Goal: Information Seeking & Learning: Check status

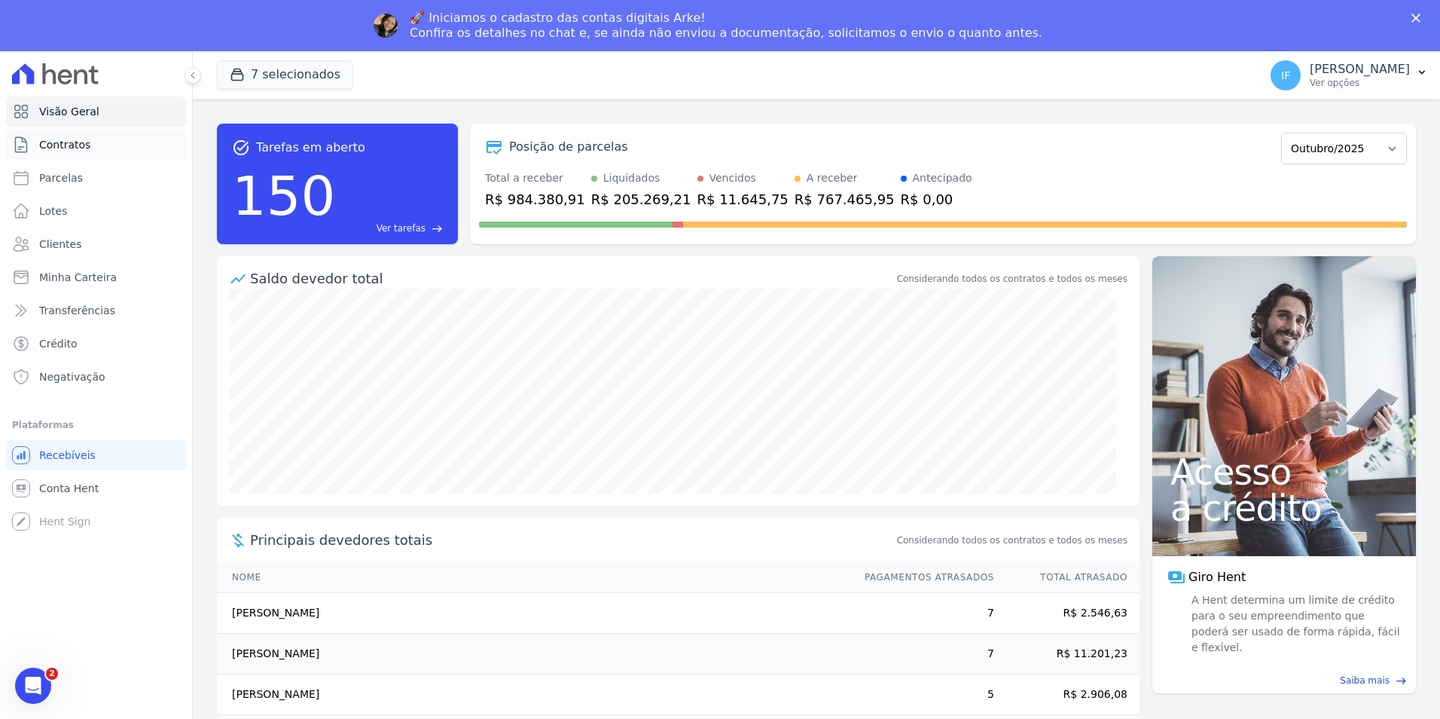
click at [79, 153] on link "Contratos" at bounding box center [96, 145] width 180 height 30
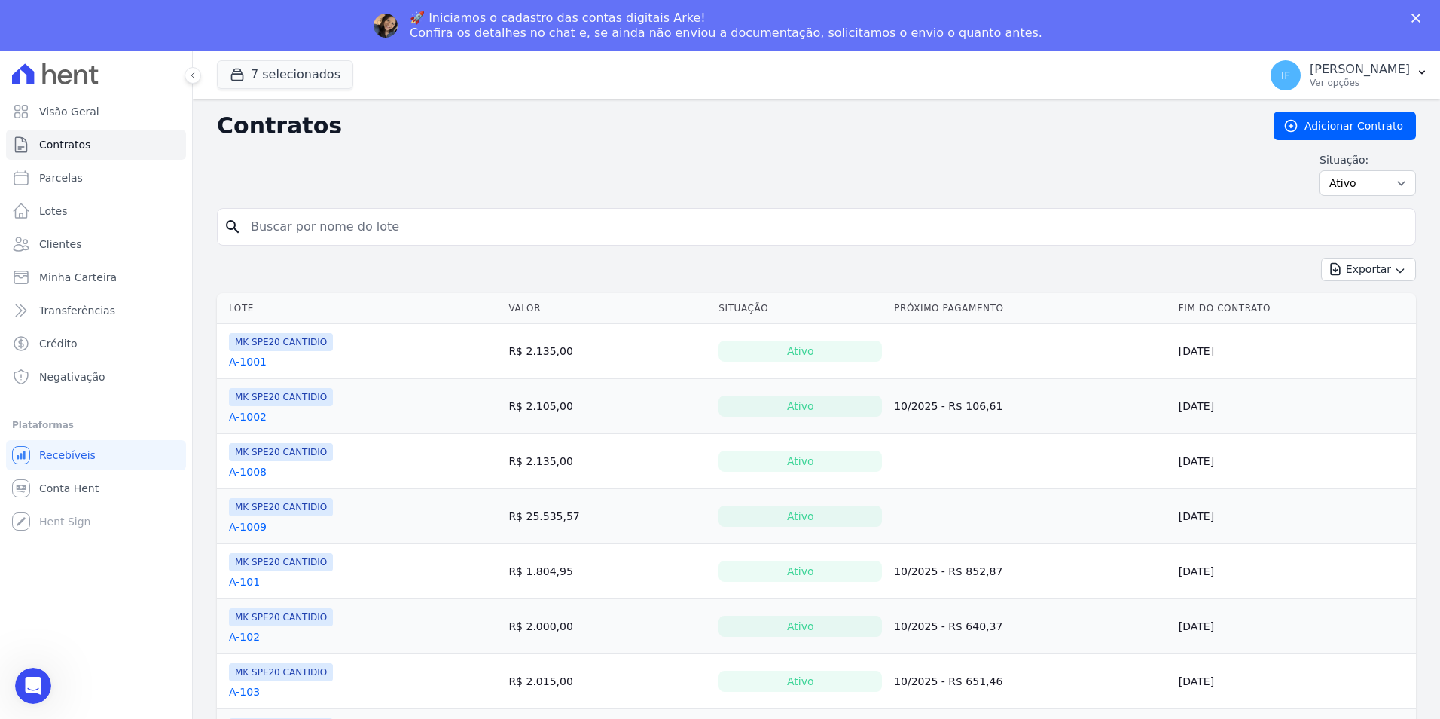
type input "8018"
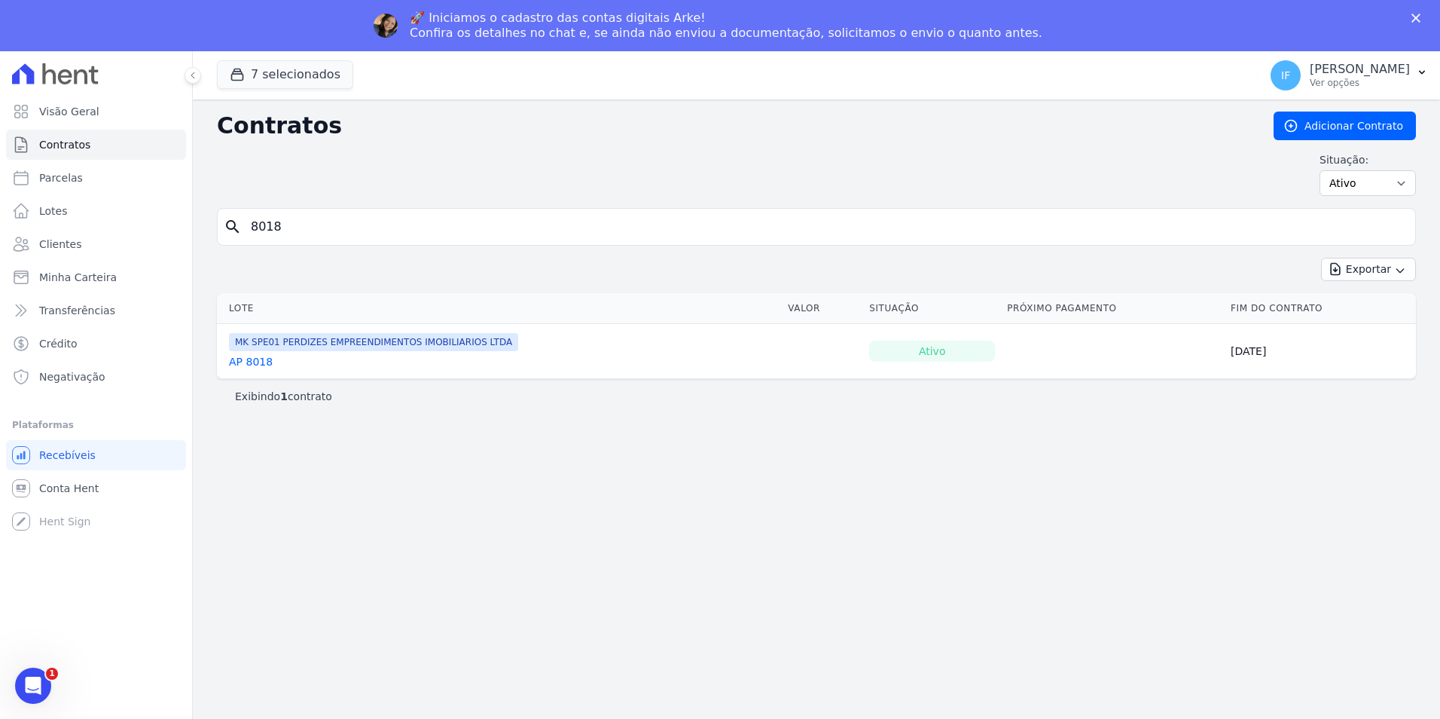
click at [254, 365] on link "AP 8018" at bounding box center [251, 361] width 44 height 15
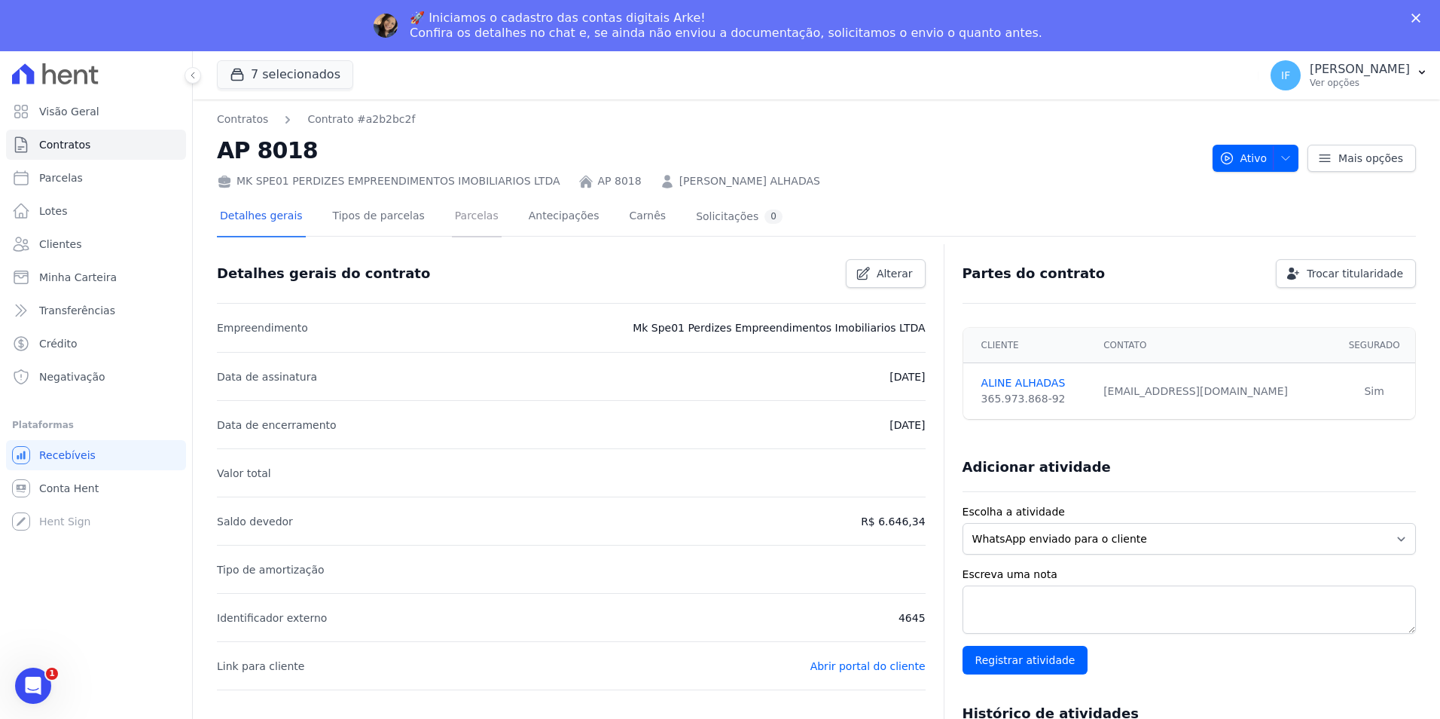
click at [464, 218] on link "Parcelas" at bounding box center [477, 217] width 50 height 40
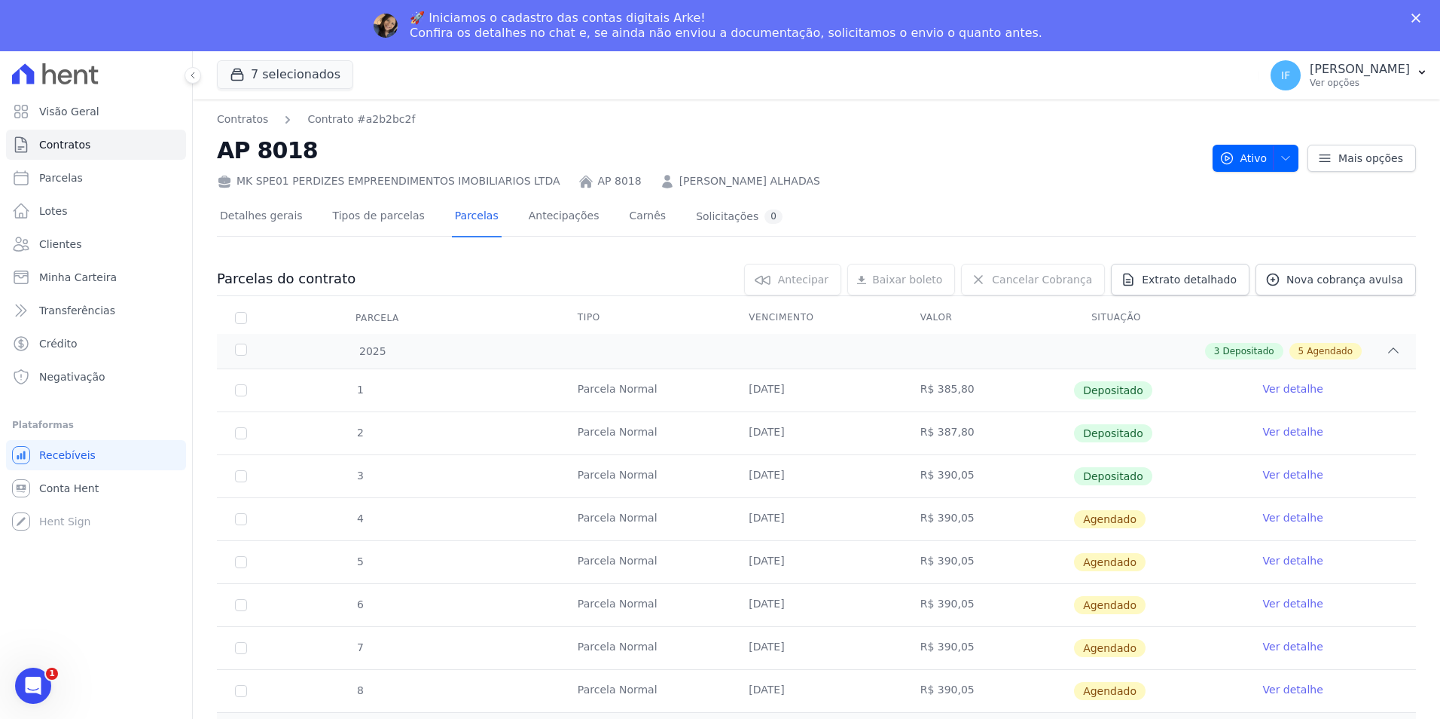
drag, startPoint x: 737, startPoint y: 473, endPoint x: 1038, endPoint y: 495, distance: 301.3
click at [1038, 495] on tr "3 Parcela Normal 05/07/2025 R$ 390,05 Depositado Ver detalhe" at bounding box center [816, 475] width 1199 height 43
click at [1216, 281] on span "Extrato detalhado" at bounding box center [1189, 279] width 95 height 15
click at [1395, 279] on span "Exportar PDF" at bounding box center [1391, 280] width 79 height 15
click at [63, 492] on span "Conta Hent" at bounding box center [69, 488] width 60 height 15
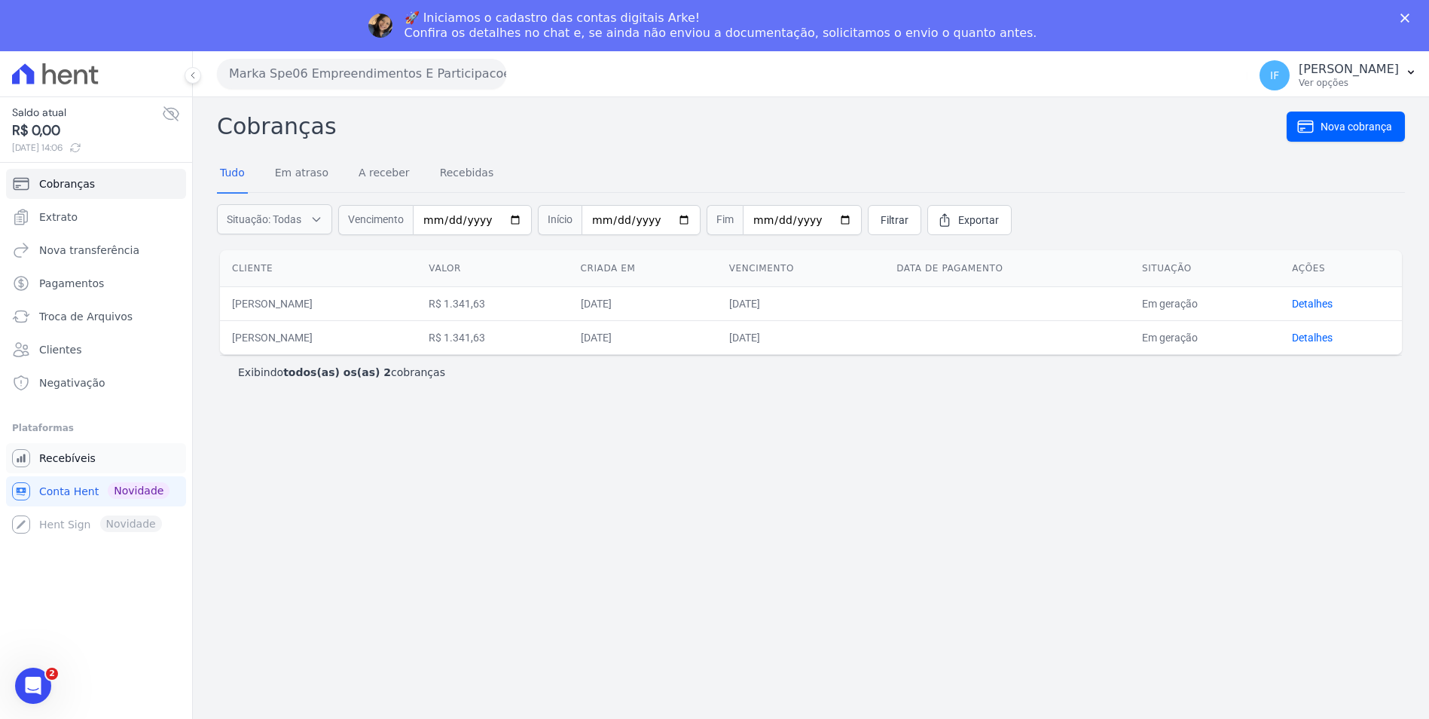
click at [51, 457] on span "Recebíveis" at bounding box center [67, 457] width 56 height 15
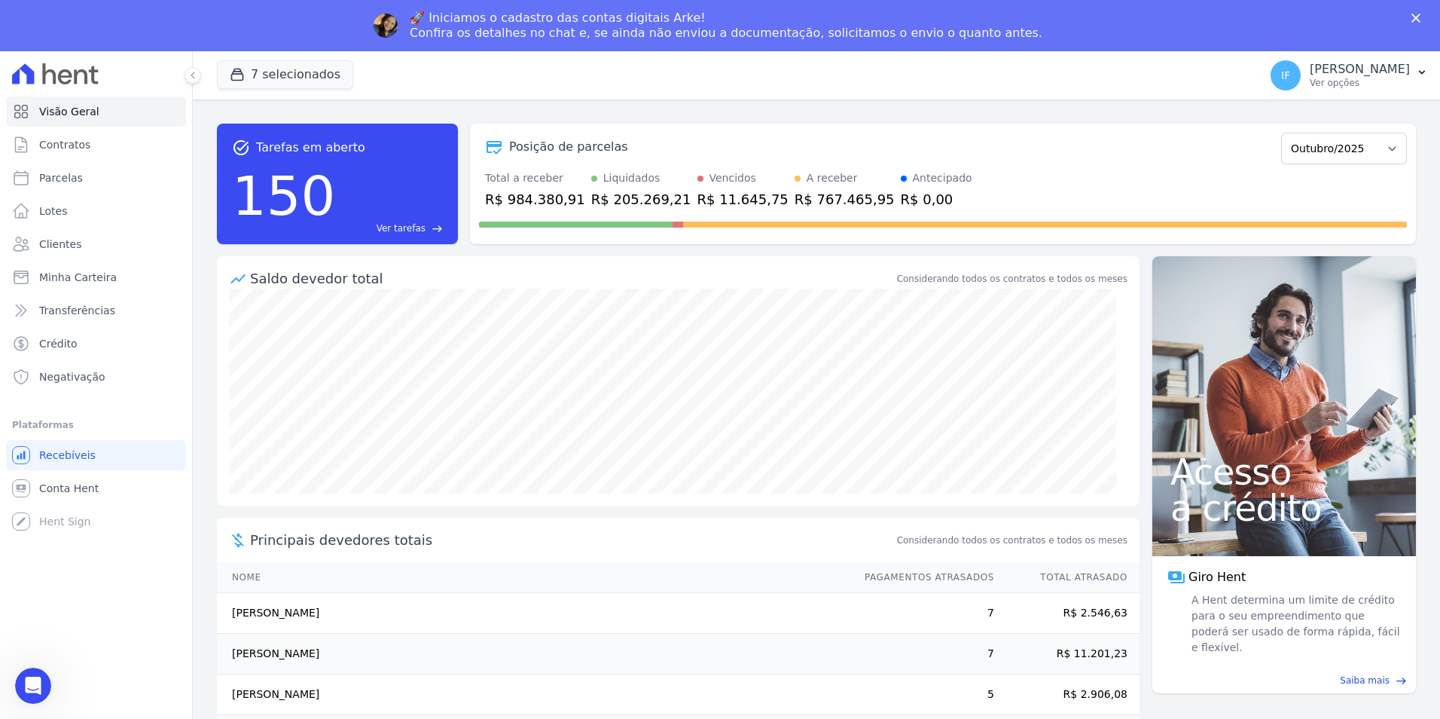
click at [240, 25] on div "🚀 Iniciamos o cadastro das contas digitais Arke! Confira os detalhes no chat e,…" at bounding box center [720, 25] width 1440 height 39
click at [254, 74] on button "7 selecionados" at bounding box center [285, 74] width 136 height 29
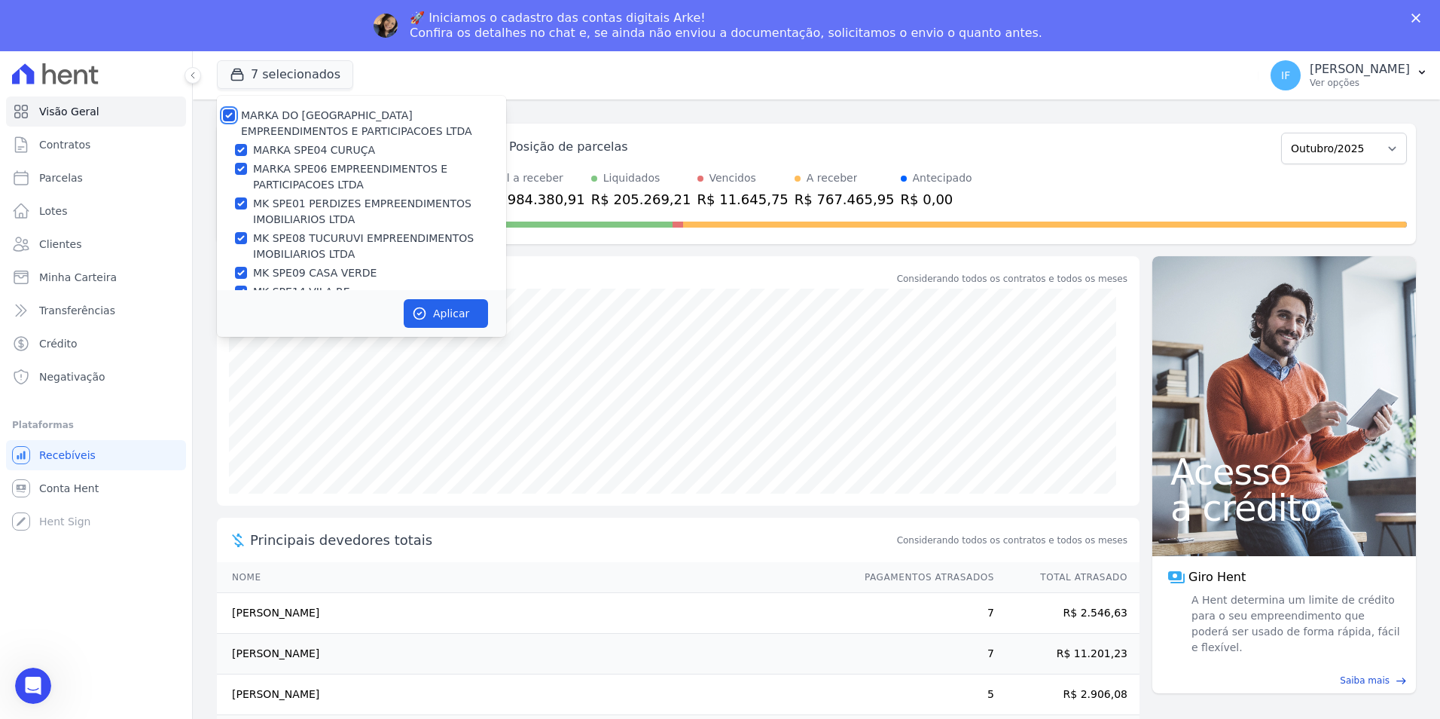
click at [230, 117] on input "MARKA DO [GEOGRAPHIC_DATA] EMPREENDIMENTOS E PARTICIPACOES LTDA" at bounding box center [229, 115] width 12 height 12
checkbox input "false"
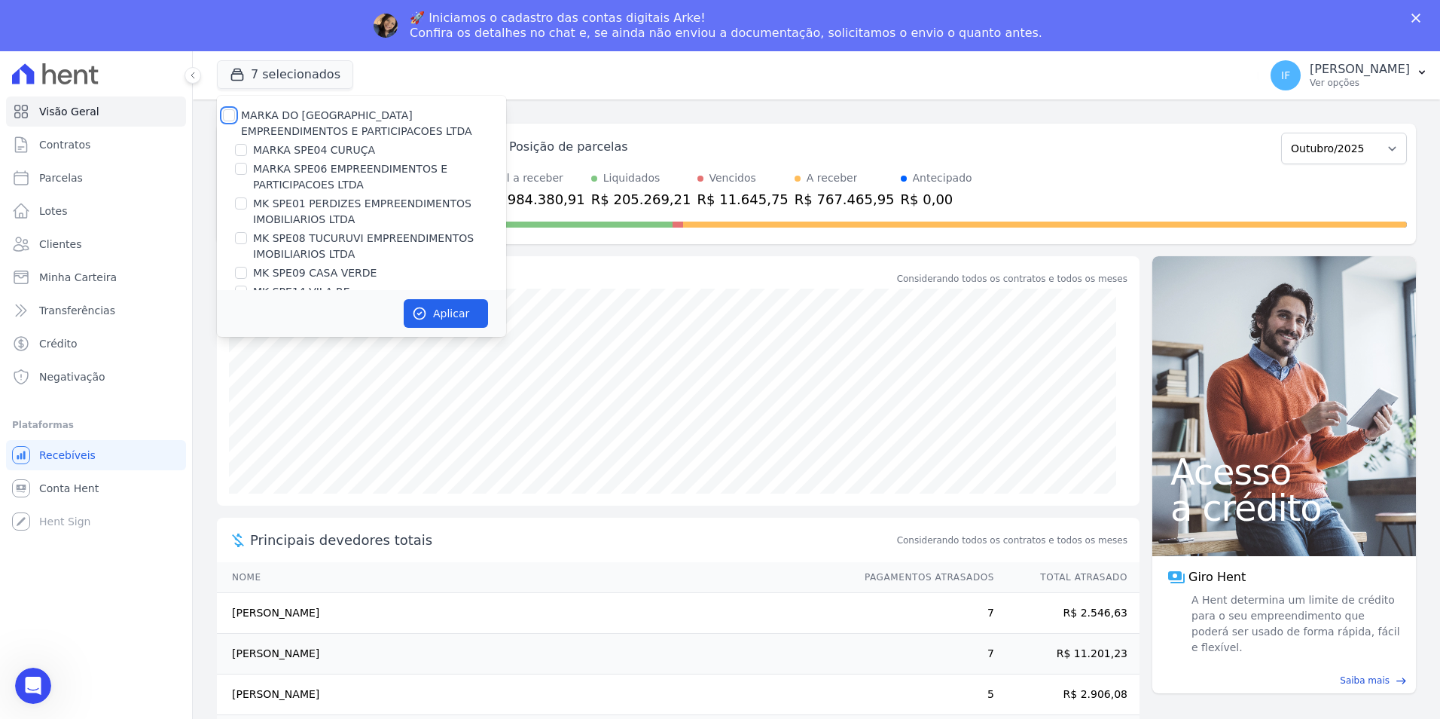
checkbox input "false"
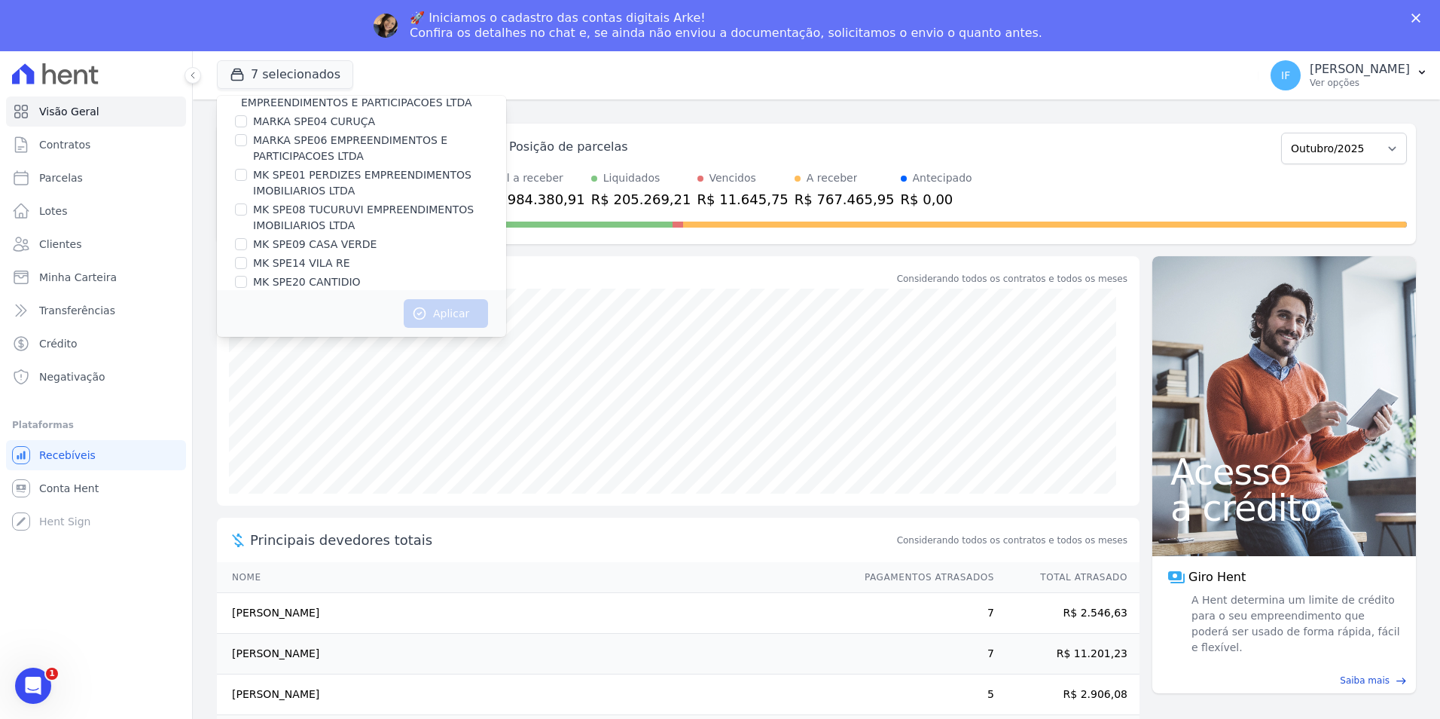
scroll to position [41, 0]
click at [243, 165] on input "MK SPE01 PERDIZES EMPREENDIMENTOS IMOBILIARIOS LTDA" at bounding box center [241, 163] width 12 height 12
checkbox input "true"
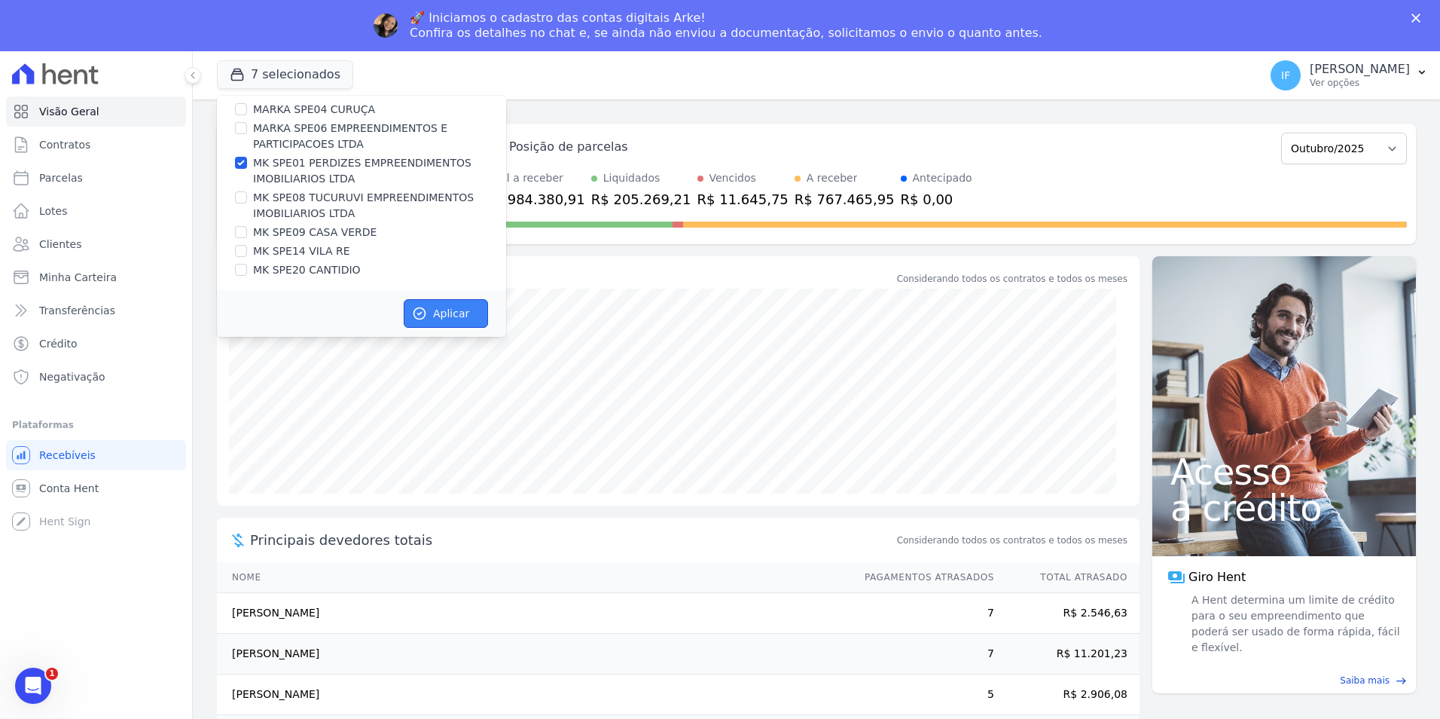
click at [447, 312] on button "Aplicar" at bounding box center [446, 313] width 84 height 29
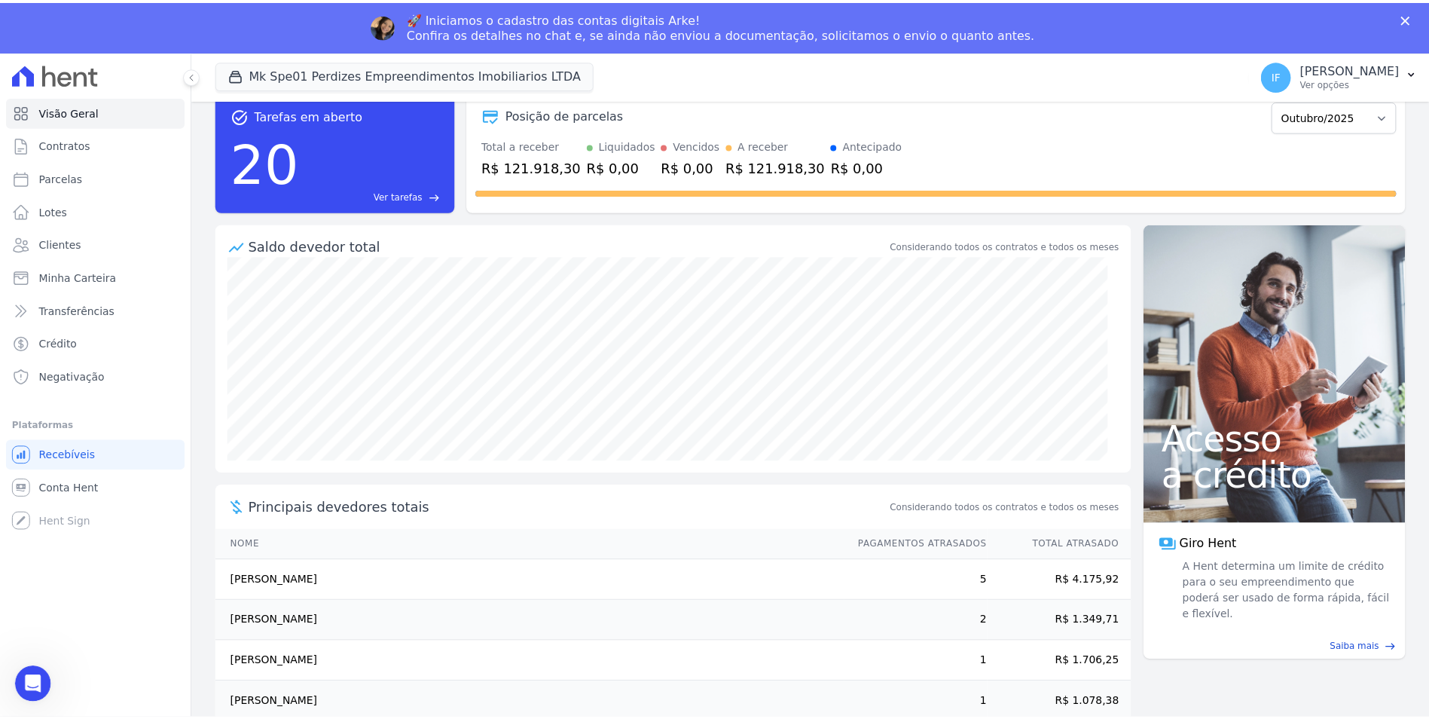
scroll to position [50, 0]
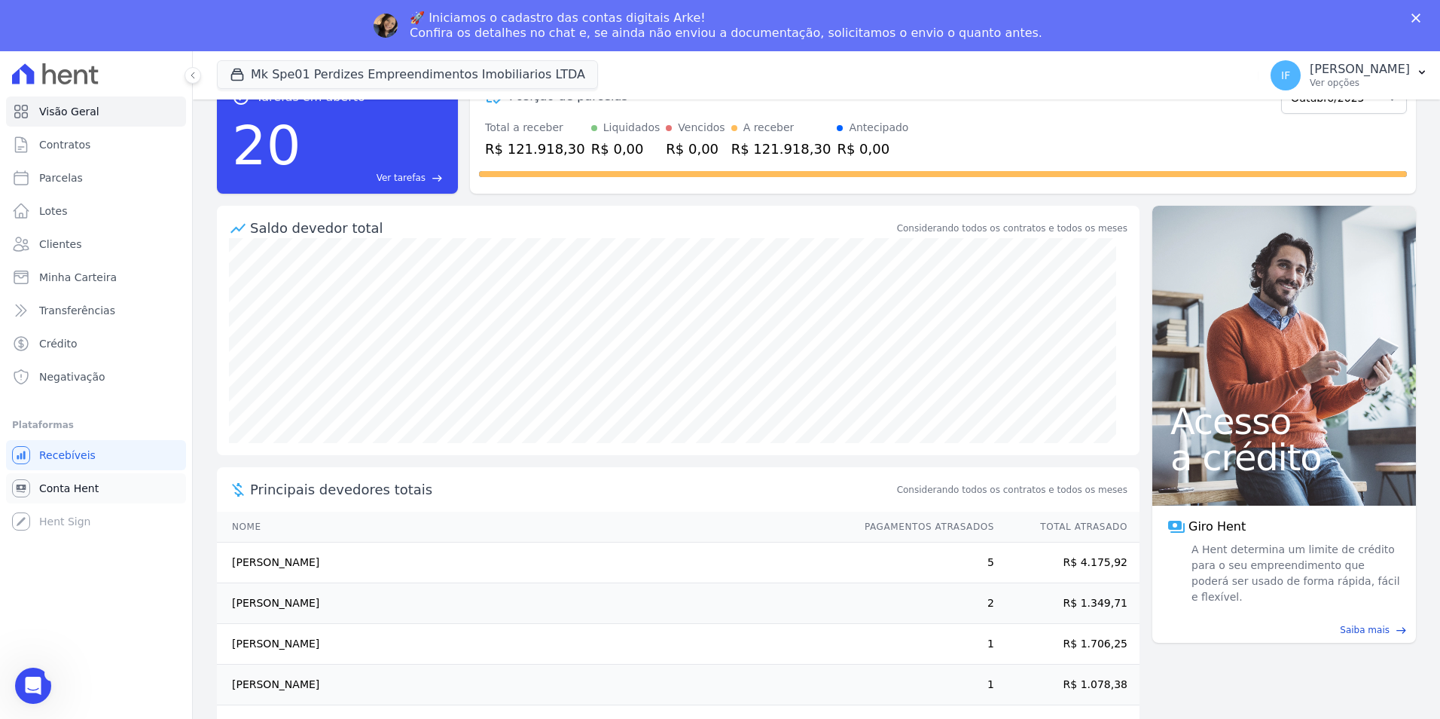
click at [61, 488] on span "Conta Hent" at bounding box center [69, 488] width 60 height 15
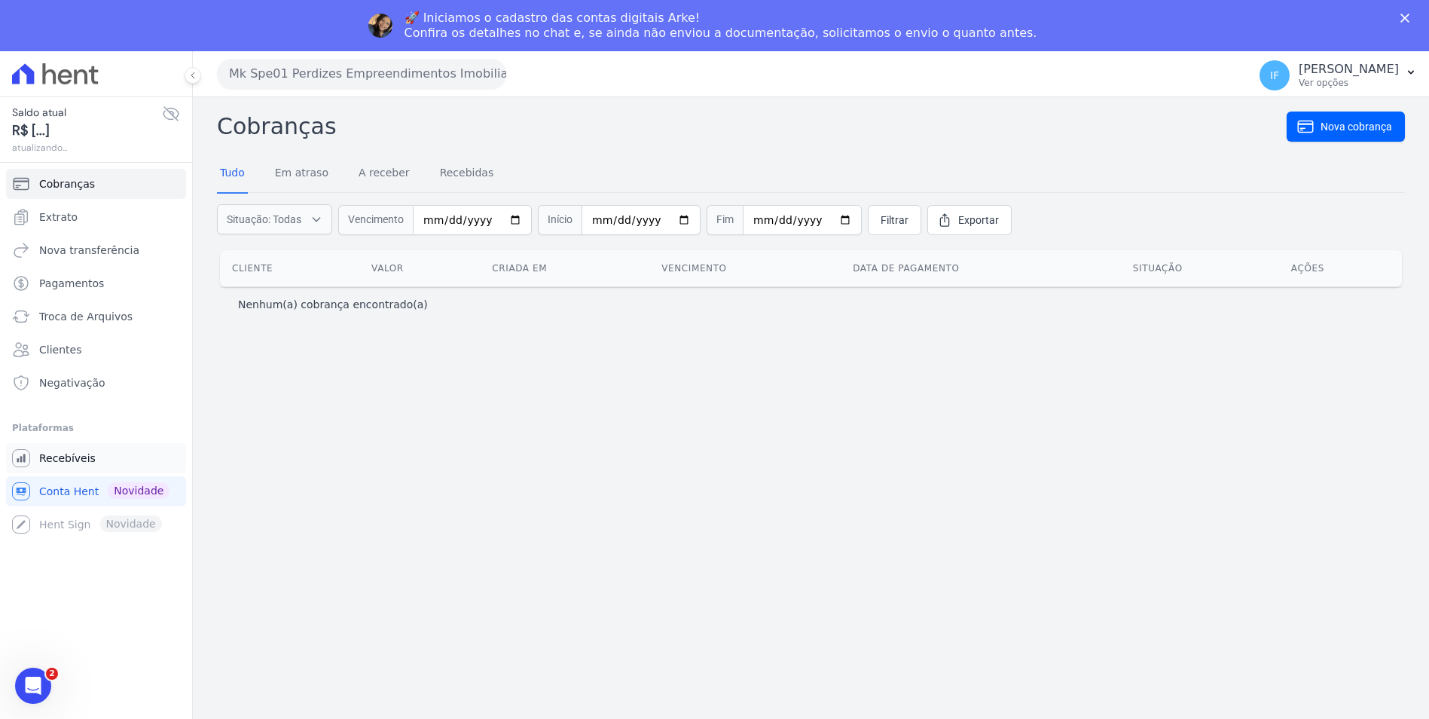
click at [60, 458] on span "Recebíveis" at bounding box center [67, 457] width 56 height 15
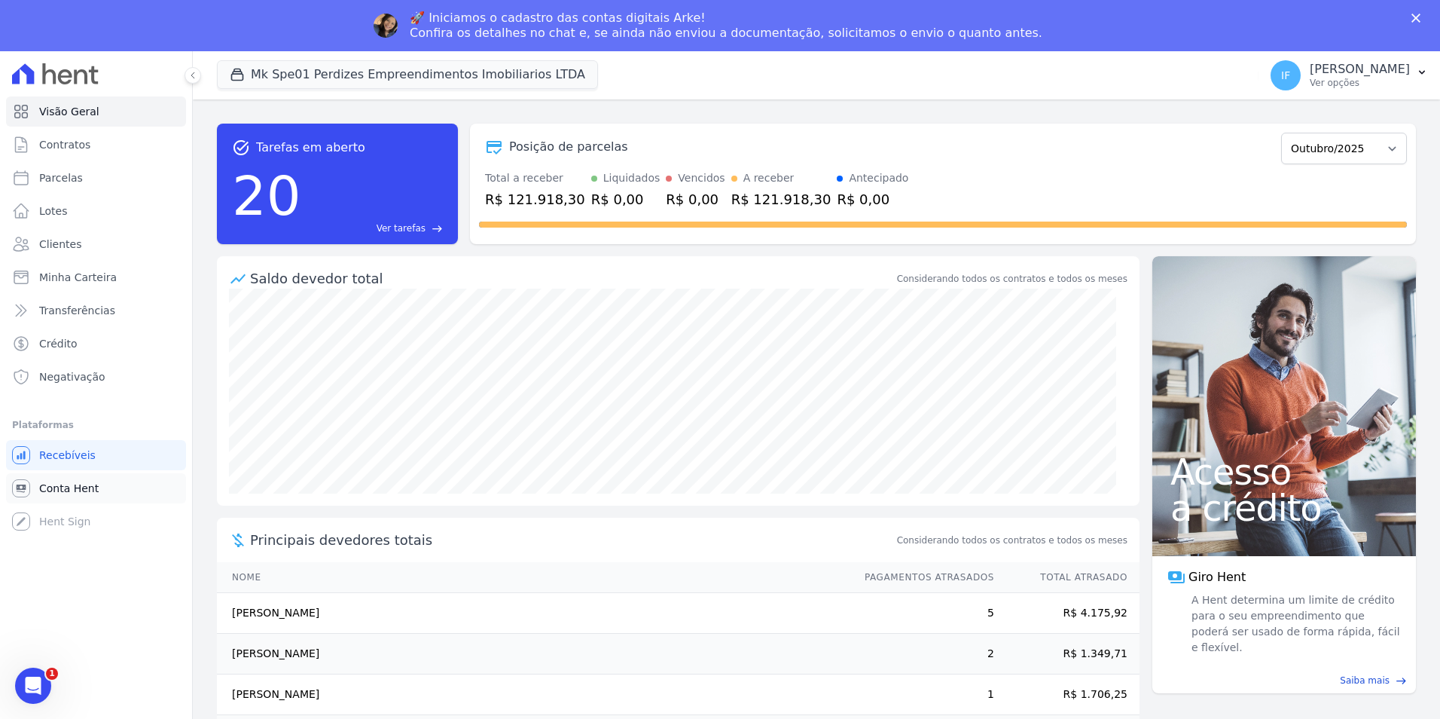
click at [69, 485] on span "Conta Hent" at bounding box center [69, 488] width 60 height 15
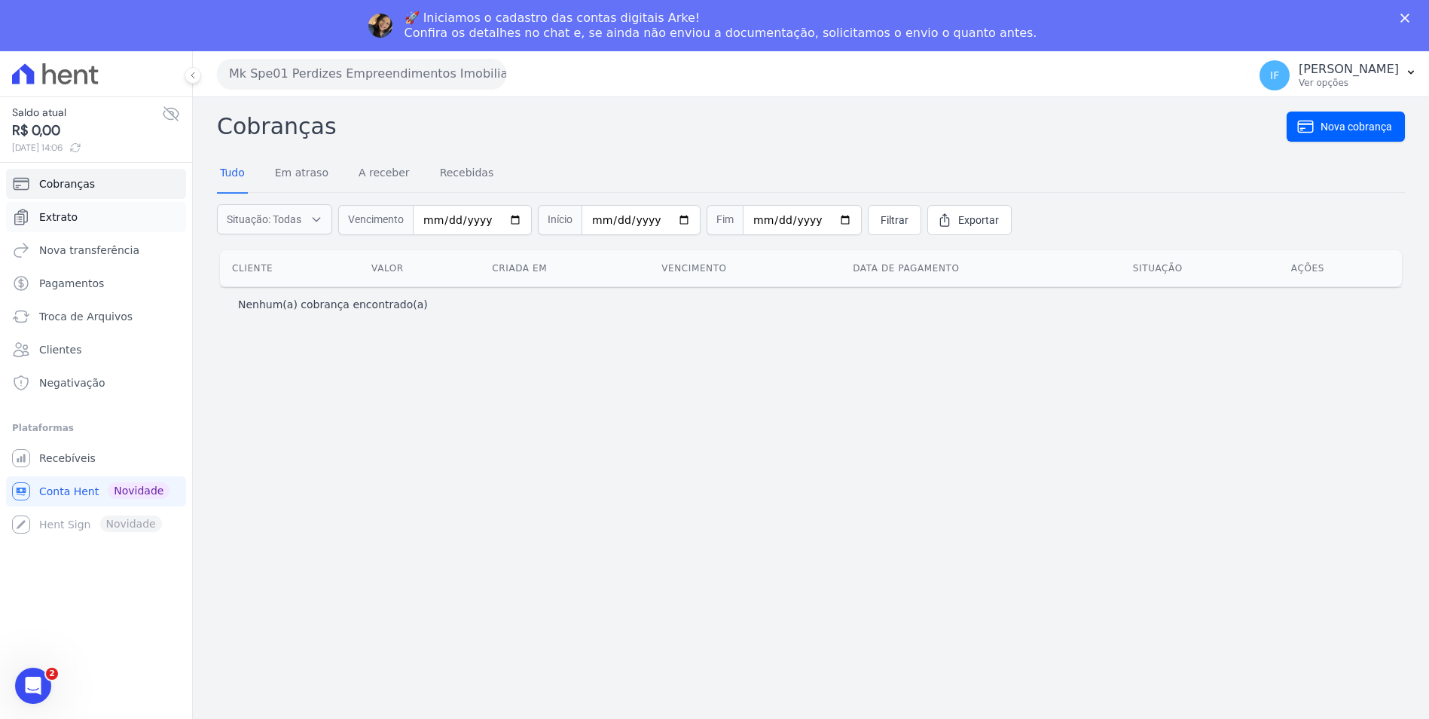
click at [65, 217] on span "Extrato" at bounding box center [58, 216] width 38 height 15
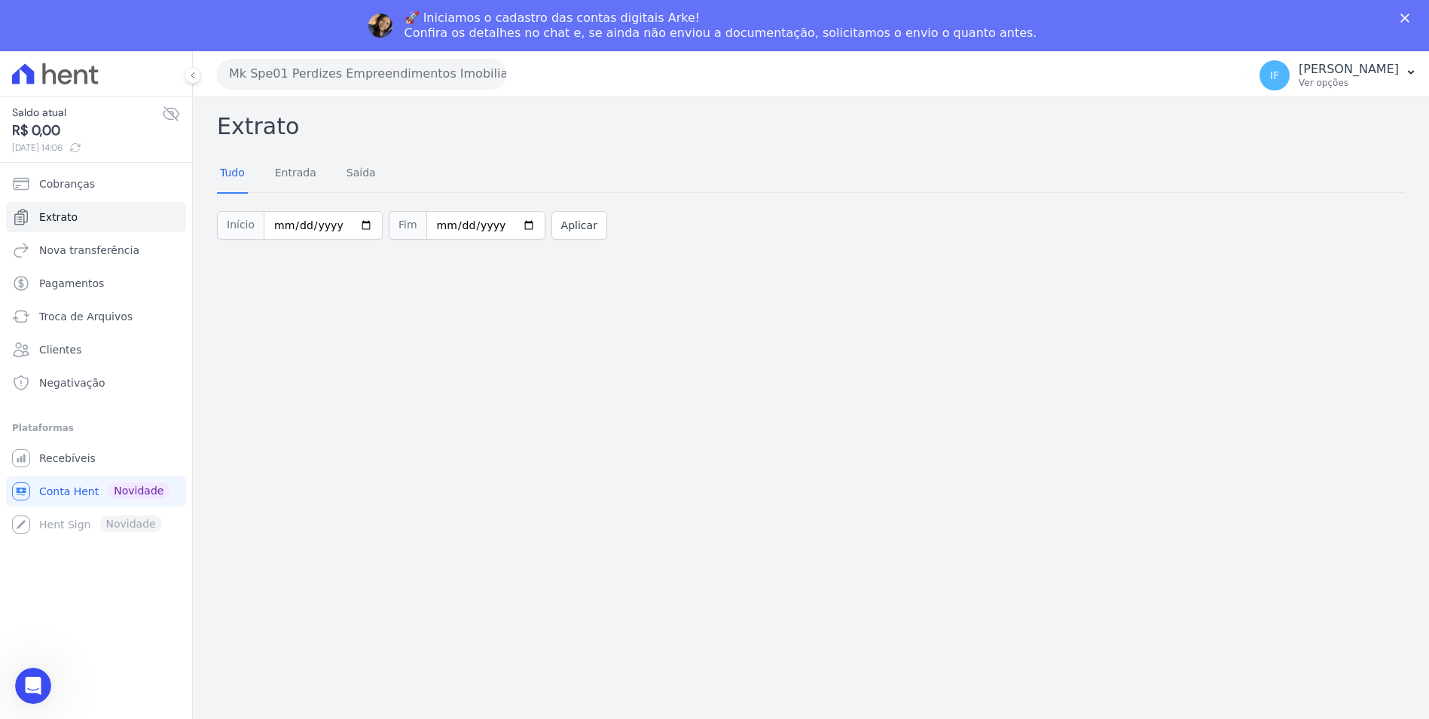
click at [456, 69] on button "Mk Spe01 Perdizes Empreendimentos Imobiliarios LTDA" at bounding box center [361, 74] width 289 height 30
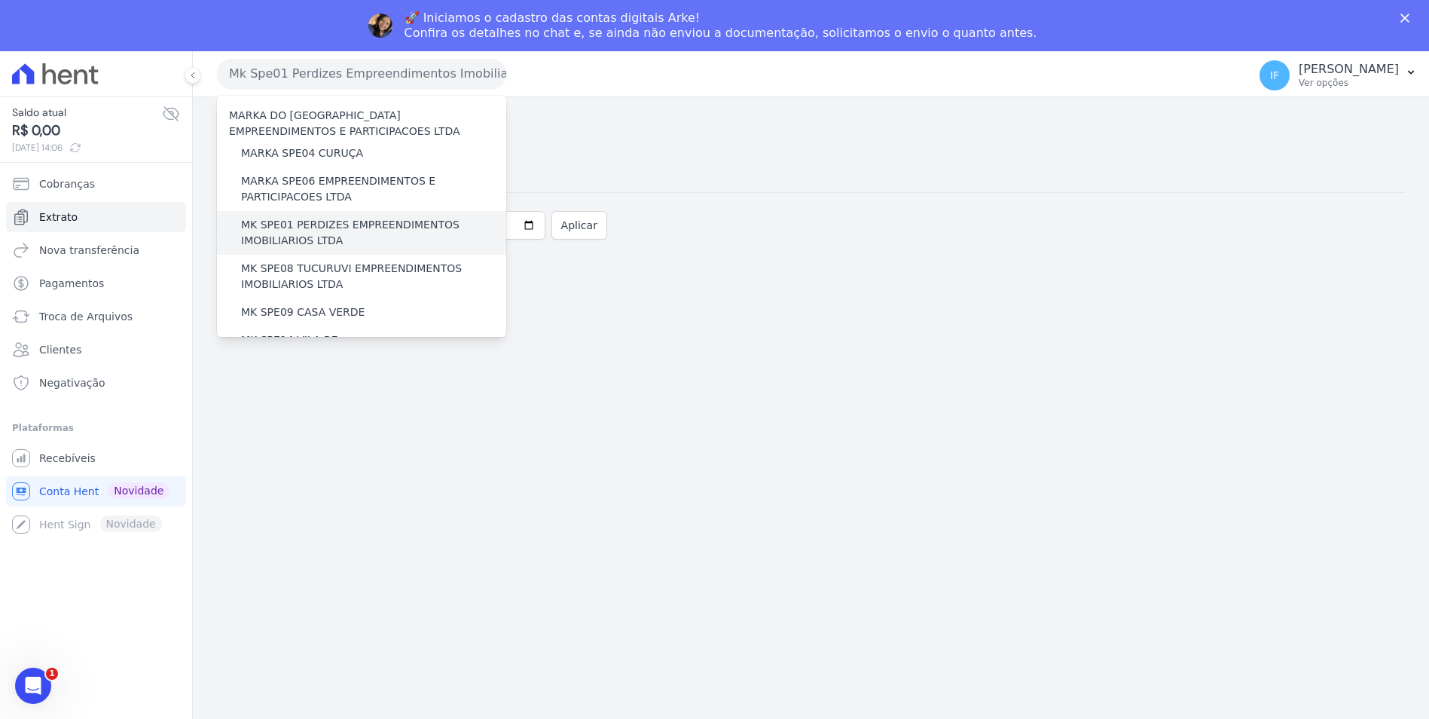
click at [308, 228] on label "MK SPE01 PERDIZES EMPREENDIMENTOS IMOBILIARIOS LTDA" at bounding box center [373, 233] width 265 height 32
click at [0, 0] on input "MK SPE01 PERDIZES EMPREENDIMENTOS IMOBILIARIOS LTDA" at bounding box center [0, 0] width 0 height 0
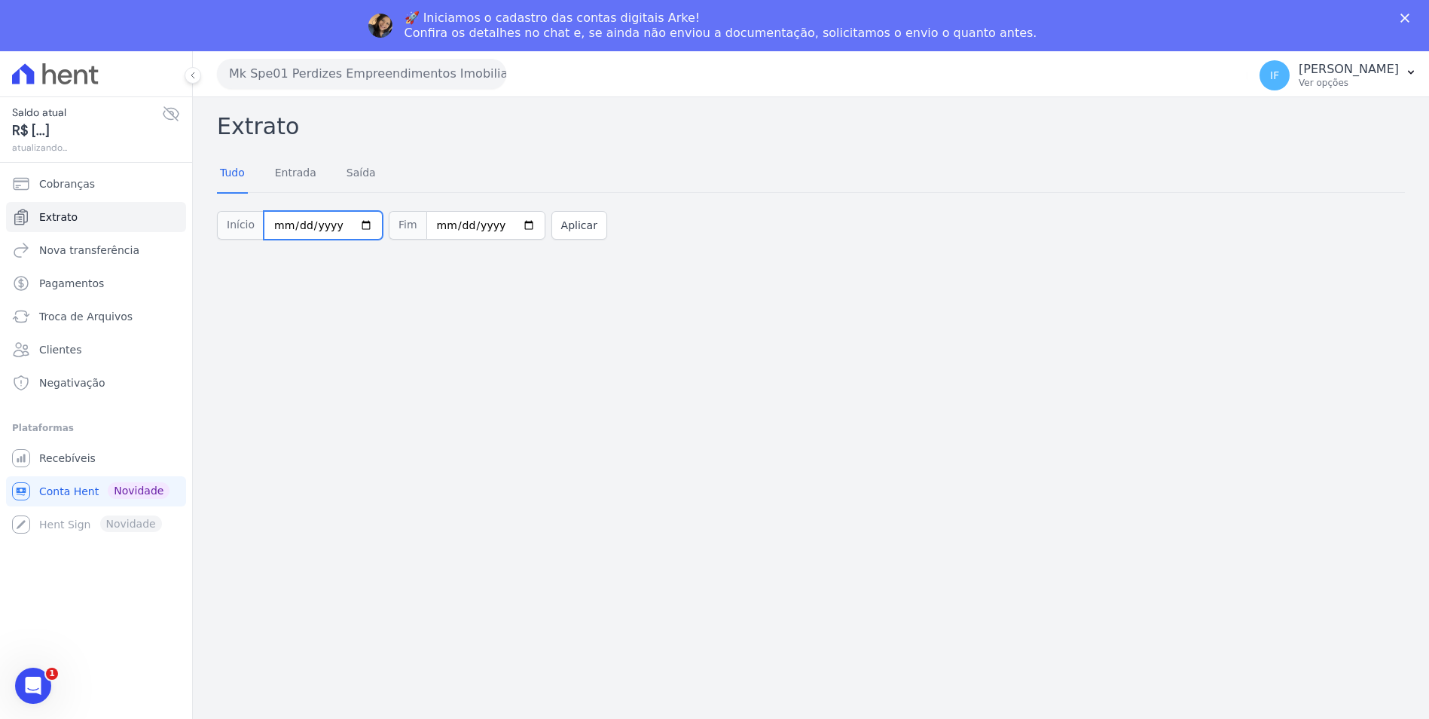
click at [356, 227] on input "2025-10-01" at bounding box center [323, 225] width 119 height 29
type input "[DATE]"
click at [551, 227] on button "Aplicar" at bounding box center [579, 225] width 56 height 29
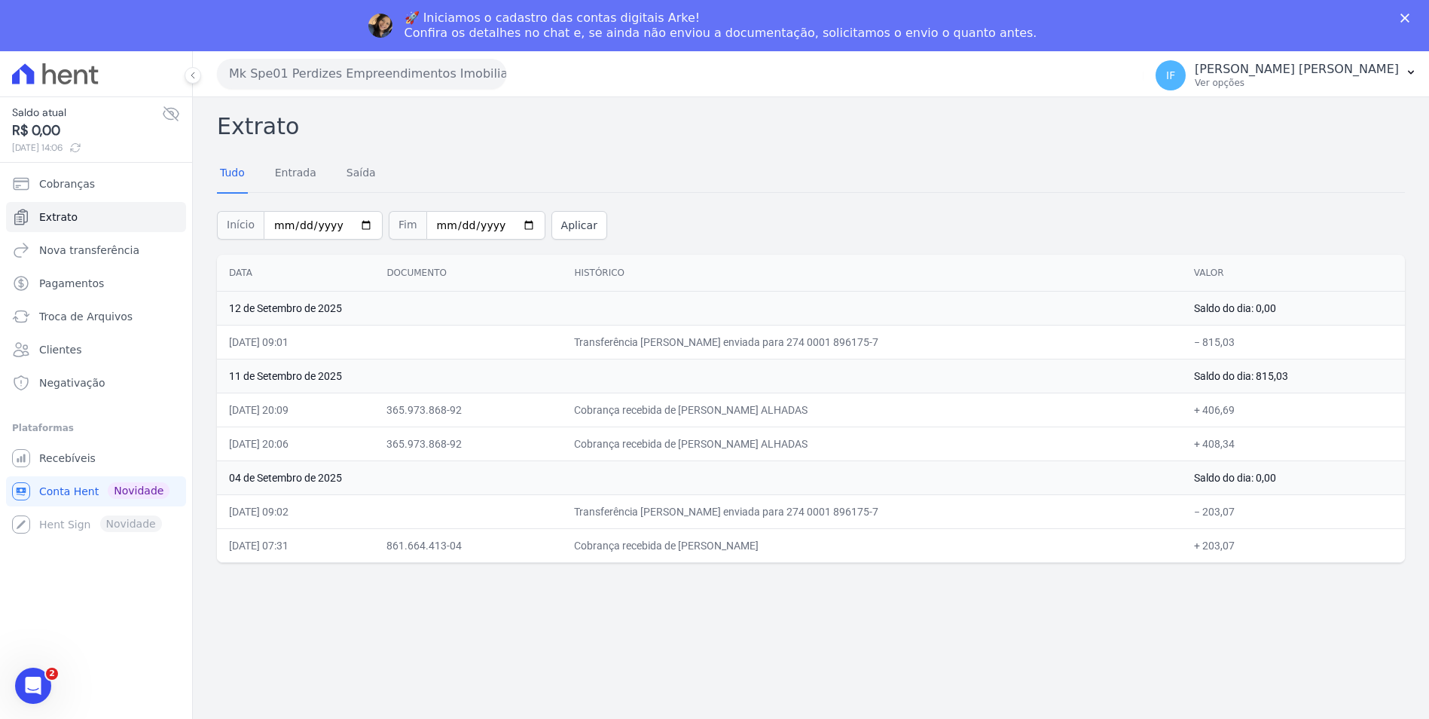
drag, startPoint x: 750, startPoint y: 545, endPoint x: 900, endPoint y: 551, distance: 150.0
click at [900, 551] on td "Cobrança recebida de CLEMILTON SILVA RIBEIRO" at bounding box center [871, 545] width 619 height 34
drag, startPoint x: 637, startPoint y: 342, endPoint x: 914, endPoint y: 366, distance: 277.5
click at [914, 366] on tbody "12 de Setembro de 2025 Saldo do dia: 0,00 12/09/2025, 09:01 Transferência TED e…" at bounding box center [811, 426] width 1188 height 271
click at [714, 409] on td "Cobrança recebida de ALINE GUIMARAES ALHADAS" at bounding box center [871, 409] width 619 height 34
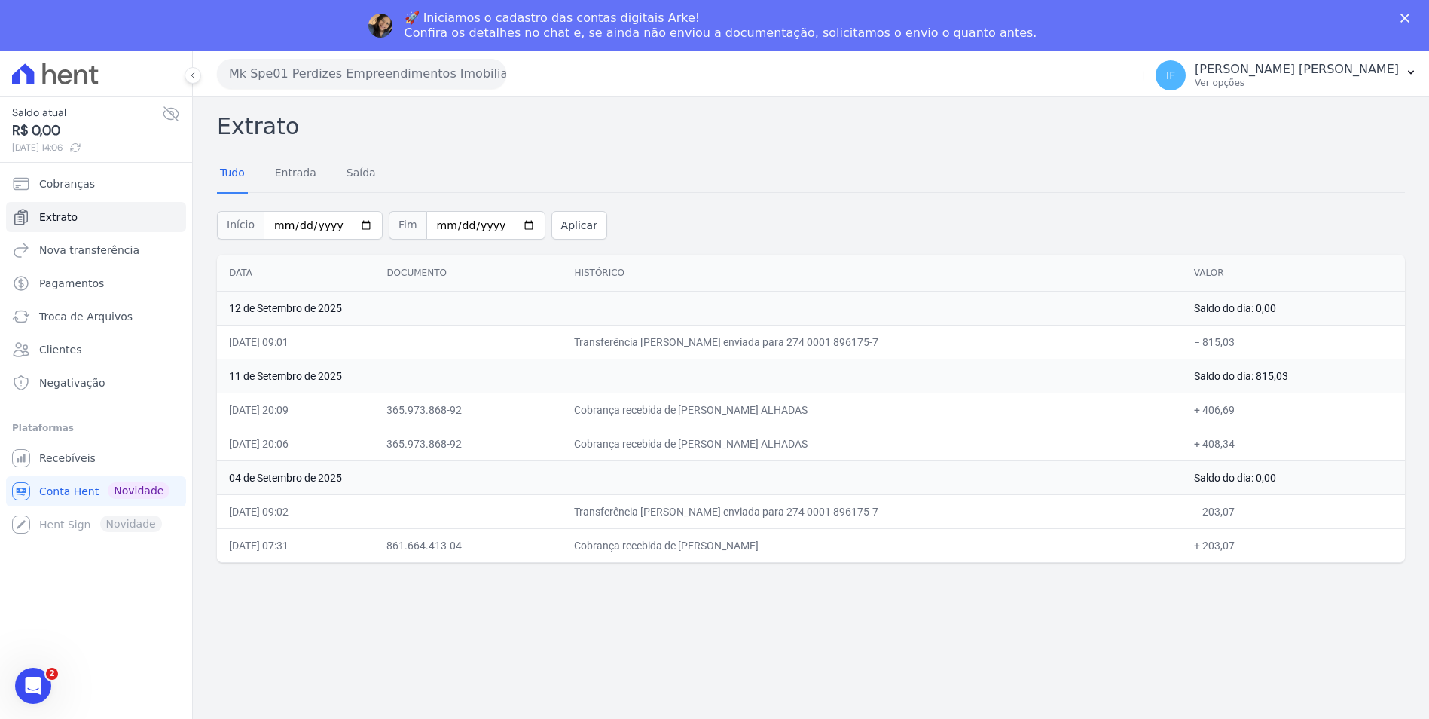
click at [1182, 537] on td "+ 203,07" at bounding box center [1293, 545] width 223 height 34
drag, startPoint x: 1183, startPoint y: 545, endPoint x: 1244, endPoint y: 539, distance: 62.0
click at [1244, 539] on td "+ 203,07" at bounding box center [1293, 545] width 223 height 34
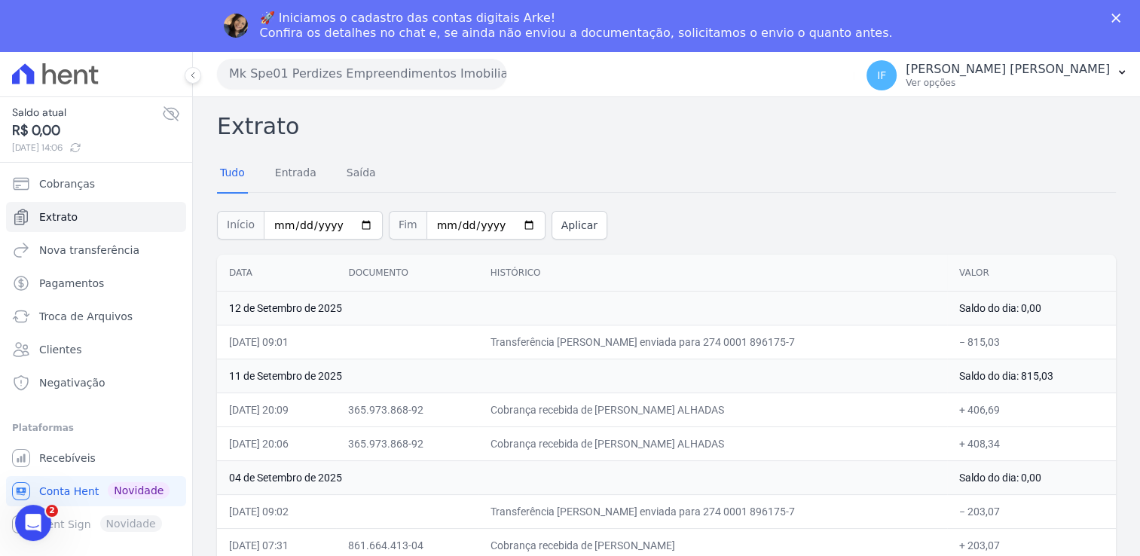
scroll to position [51, 0]
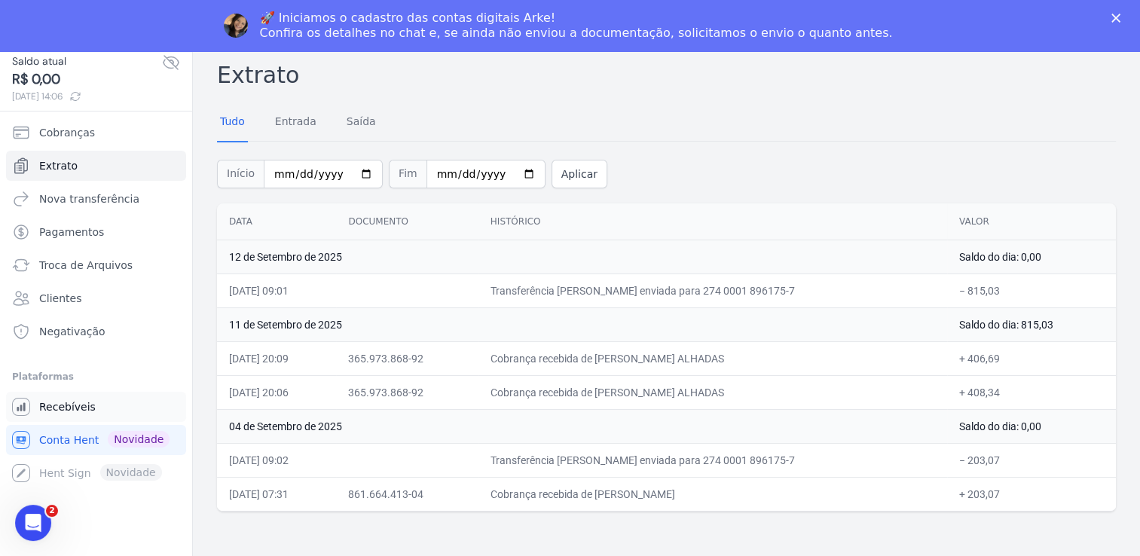
click at [75, 412] on span "Recebíveis" at bounding box center [67, 406] width 56 height 15
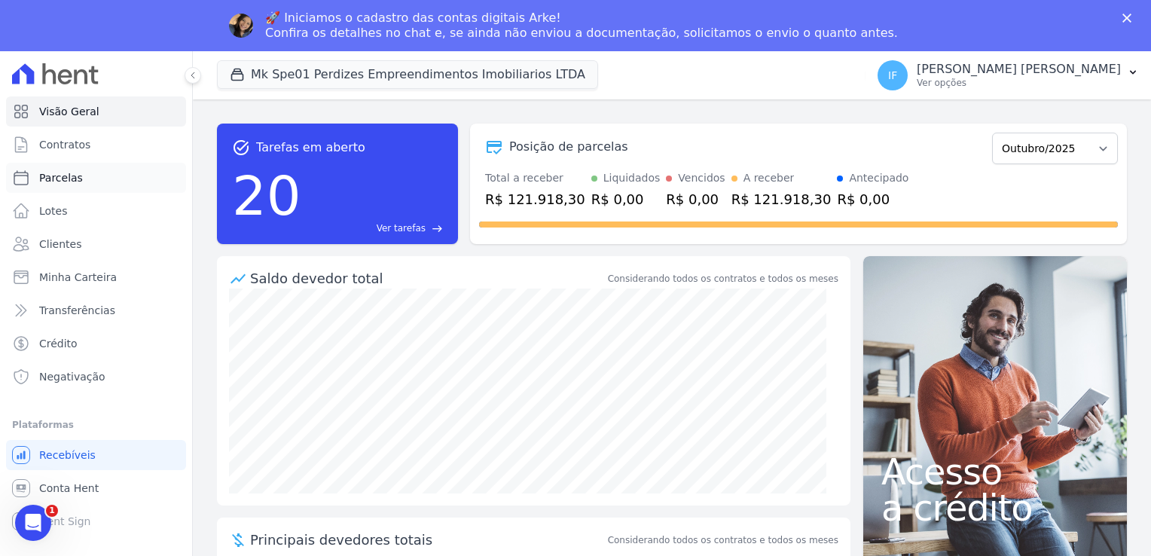
click at [72, 183] on span "Parcelas" at bounding box center [61, 177] width 44 height 15
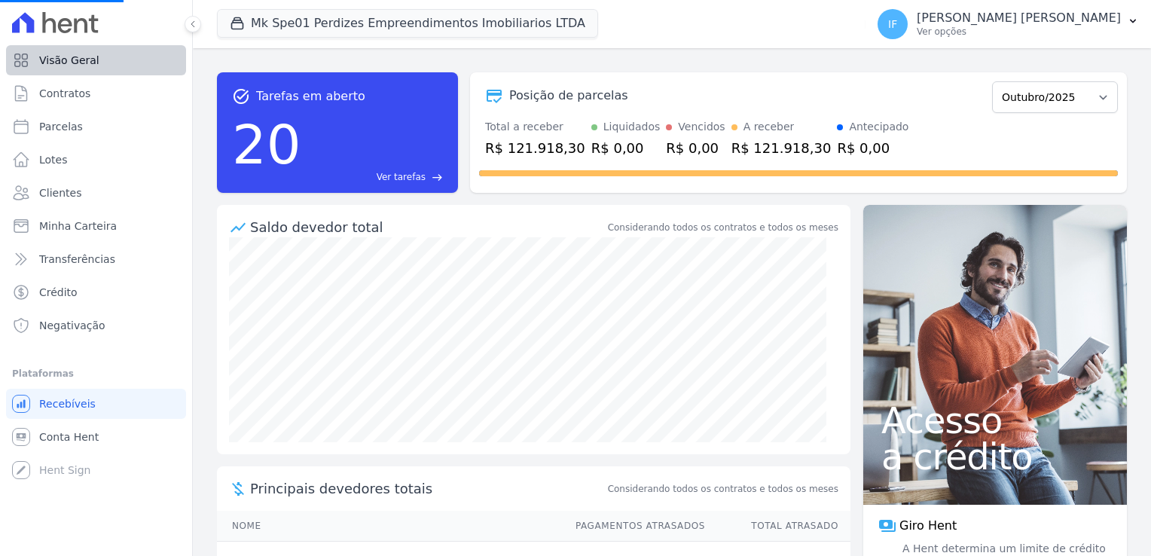
select select
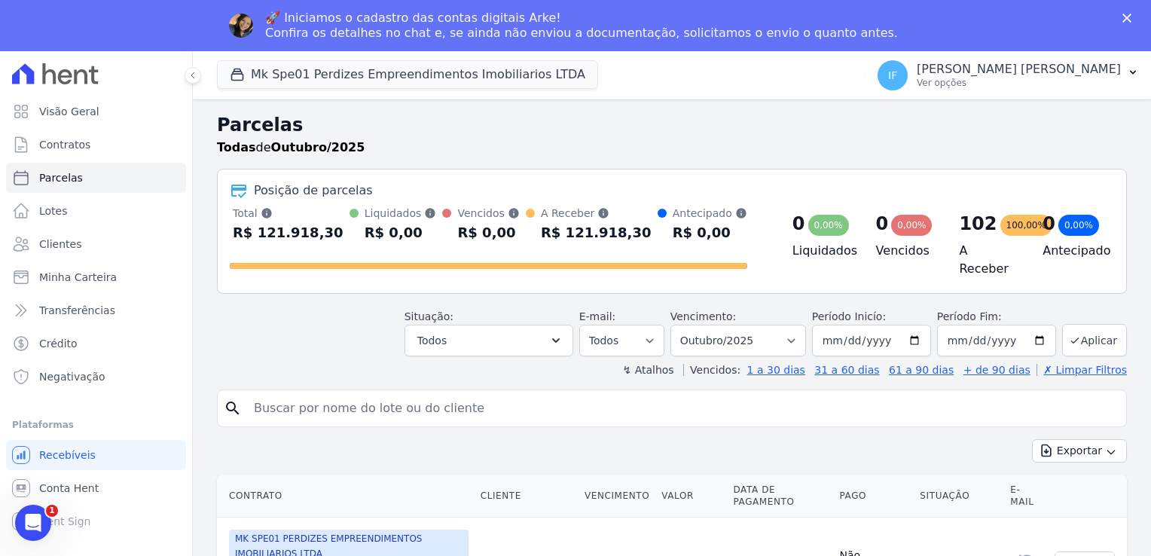
click at [327, 403] on input "search" at bounding box center [682, 408] width 875 height 30
type input "8018"
select select
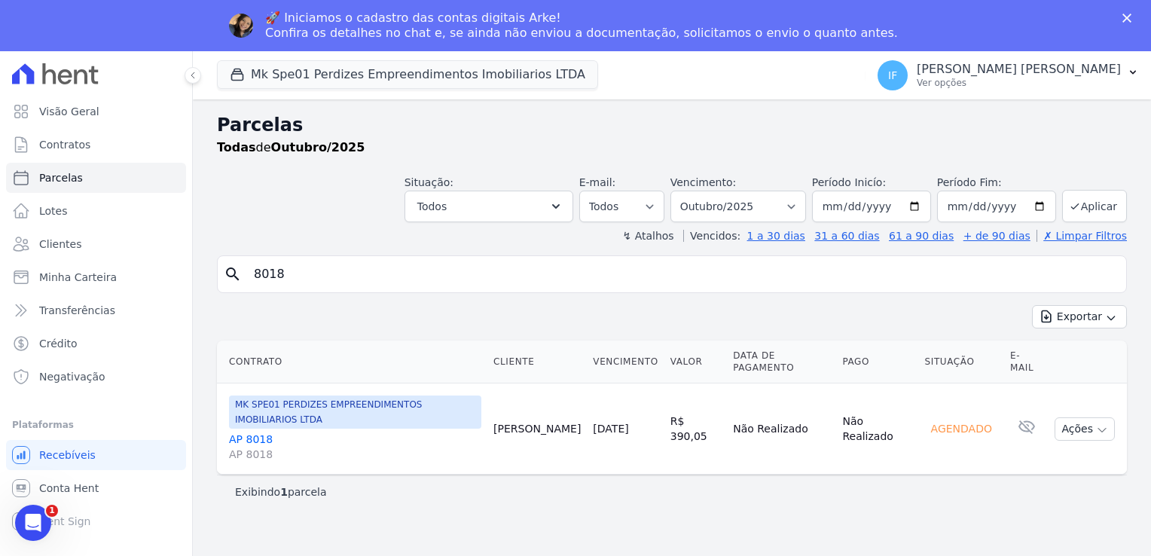
click at [256, 447] on span "AP 8018" at bounding box center [355, 454] width 252 height 15
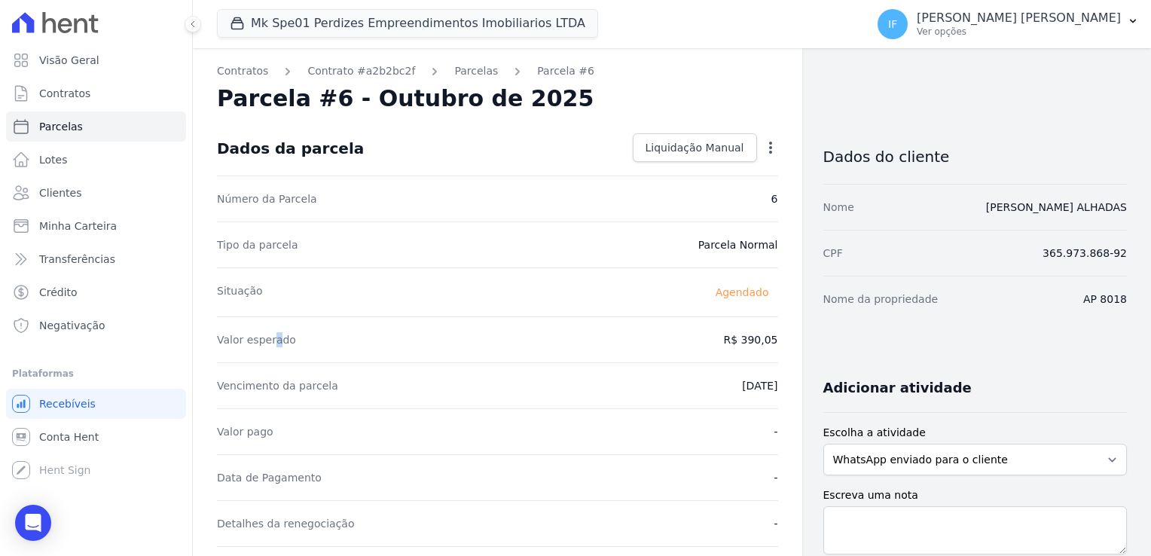
click at [247, 358] on div "Valor esperado R$ 390,05" at bounding box center [497, 339] width 561 height 46
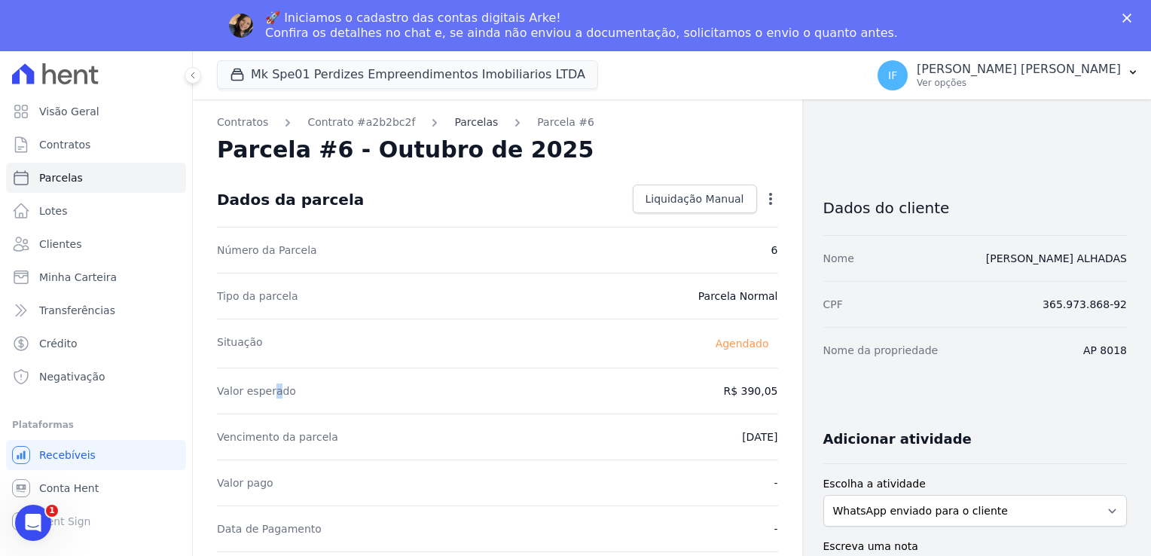
click at [454, 121] on link "Parcelas" at bounding box center [476, 122] width 44 height 16
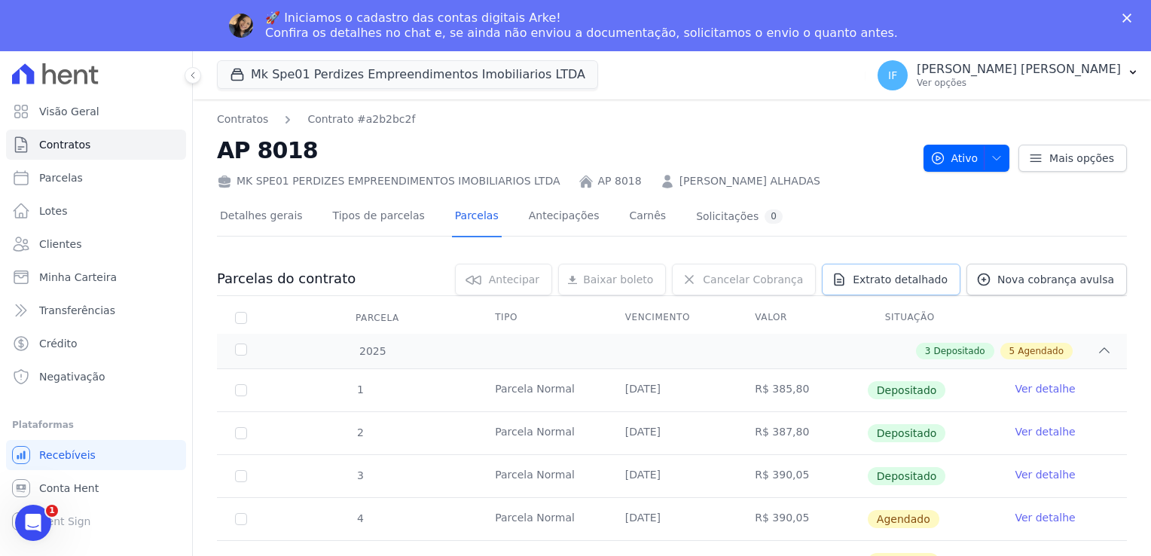
click at [909, 282] on span "Extrato detalhado" at bounding box center [900, 279] width 95 height 15
click at [910, 281] on span "Extrato detalhado" at bounding box center [900, 279] width 95 height 15
click at [910, 279] on span "Extrato detalhado" at bounding box center [900, 279] width 95 height 15
click at [1075, 283] on span "Exportar PDF" at bounding box center [1102, 280] width 79 height 15
click at [81, 490] on span "Conta Hent" at bounding box center [69, 488] width 60 height 15
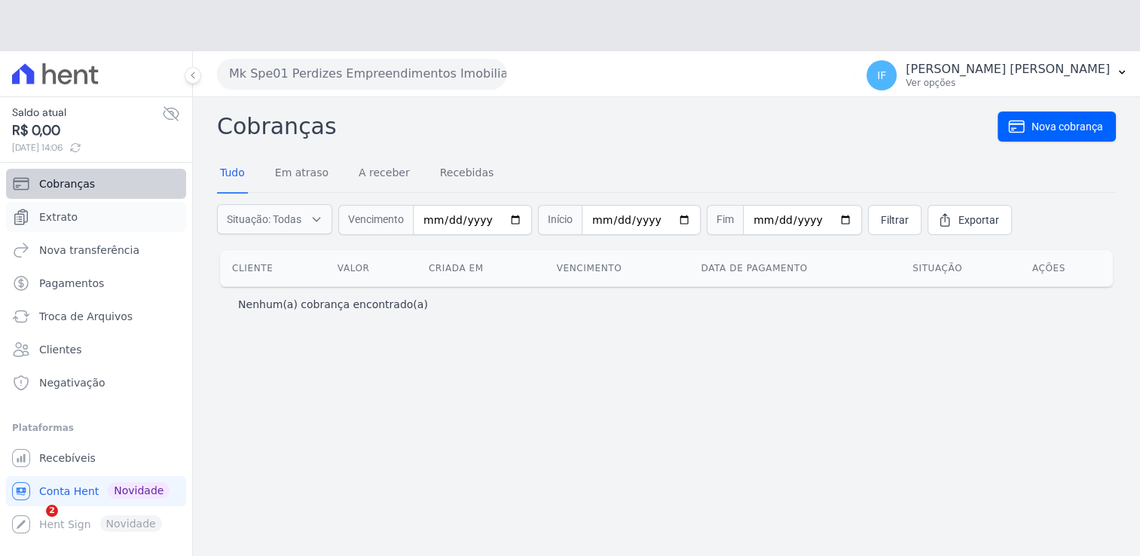
click at [65, 169] on ul "Cobranças Extrato Nova transferência Pagamentos Troca de Arquivos Clientes Nega…" at bounding box center [96, 283] width 180 height 229
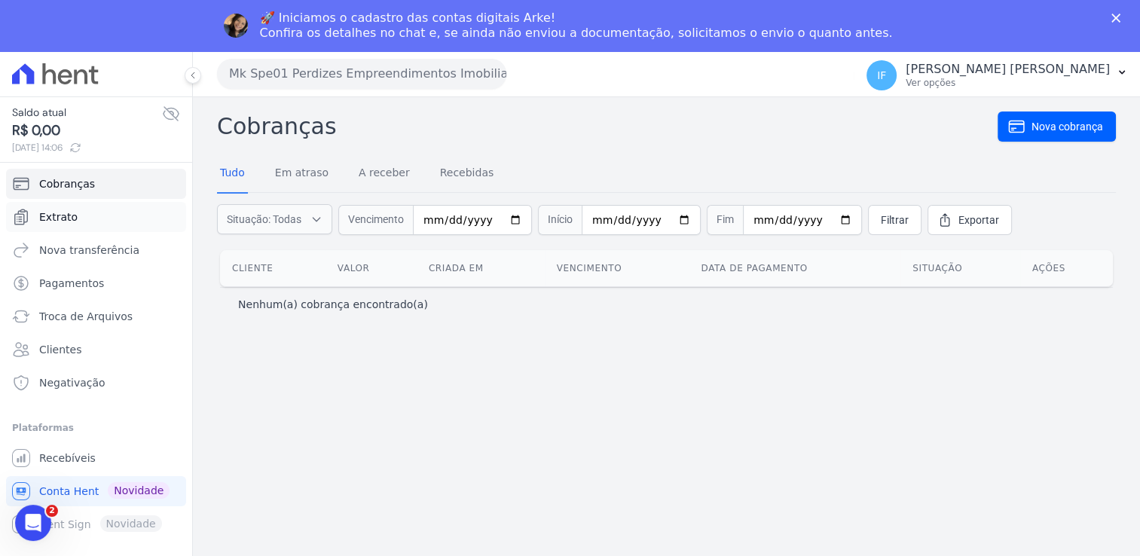
click at [66, 221] on span "Extrato" at bounding box center [58, 216] width 38 height 15
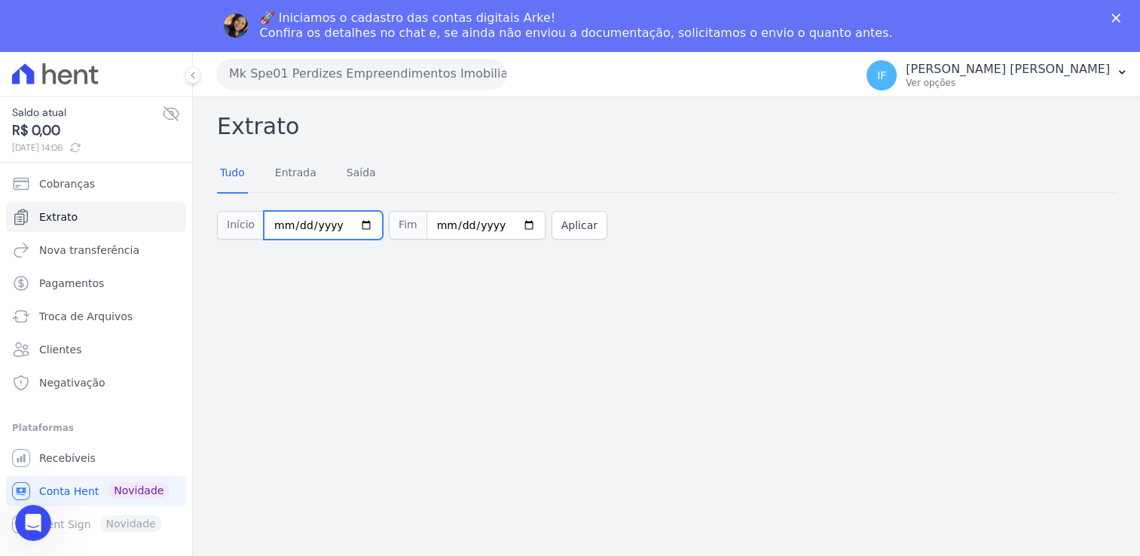
click at [359, 227] on input "2025-10-01" at bounding box center [323, 225] width 119 height 29
type input "[DATE]"
click at [502, 225] on input "2025-10-09" at bounding box center [485, 225] width 119 height 29
type input "[DATE]"
click at [562, 234] on button "Aplicar" at bounding box center [579, 225] width 56 height 29
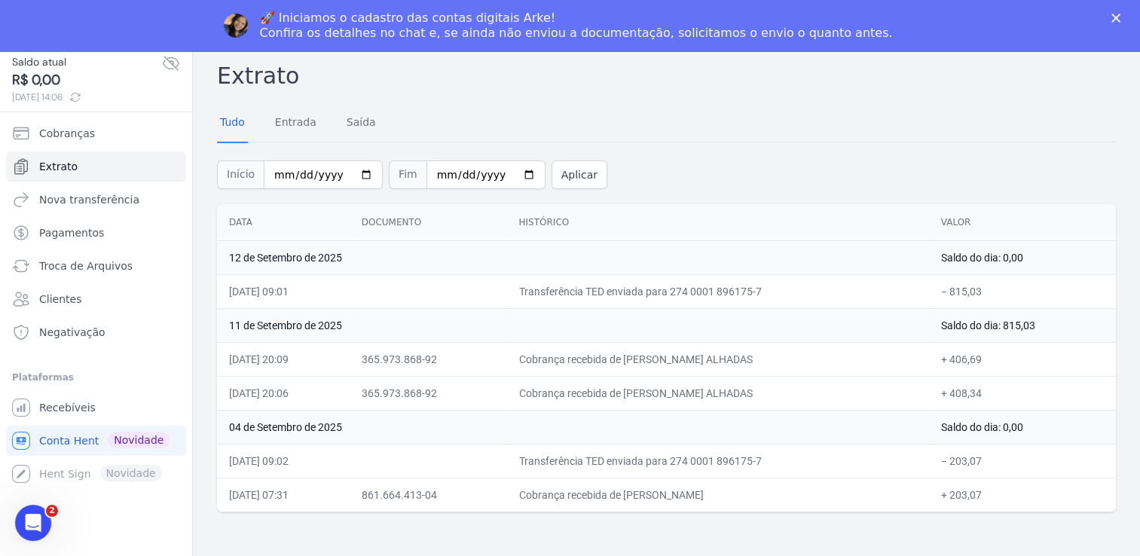
scroll to position [51, 0]
drag, startPoint x: 648, startPoint y: 490, endPoint x: 783, endPoint y: 490, distance: 135.6
click at [783, 490] on td "Cobrança recebida de [PERSON_NAME]" at bounding box center [717, 494] width 422 height 34
drag, startPoint x: 783, startPoint y: 490, endPoint x: 732, endPoint y: 490, distance: 51.2
copy td "CLEMILTON SILVA RIBEIRO"
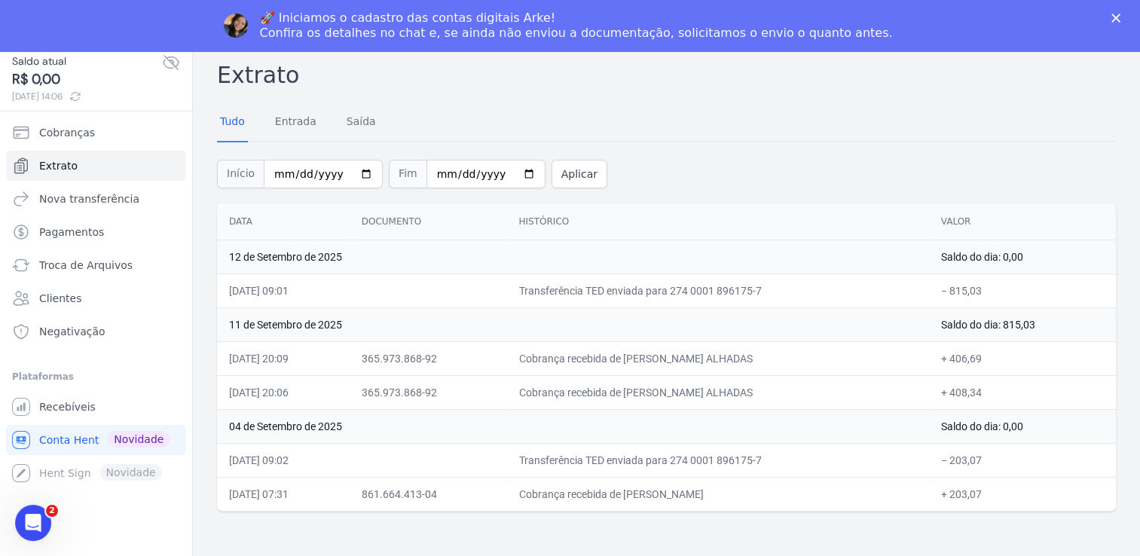
copy td "CLEMILTON SILVA RIBEIRO"
click at [63, 436] on span "Conta Hent" at bounding box center [69, 439] width 60 height 15
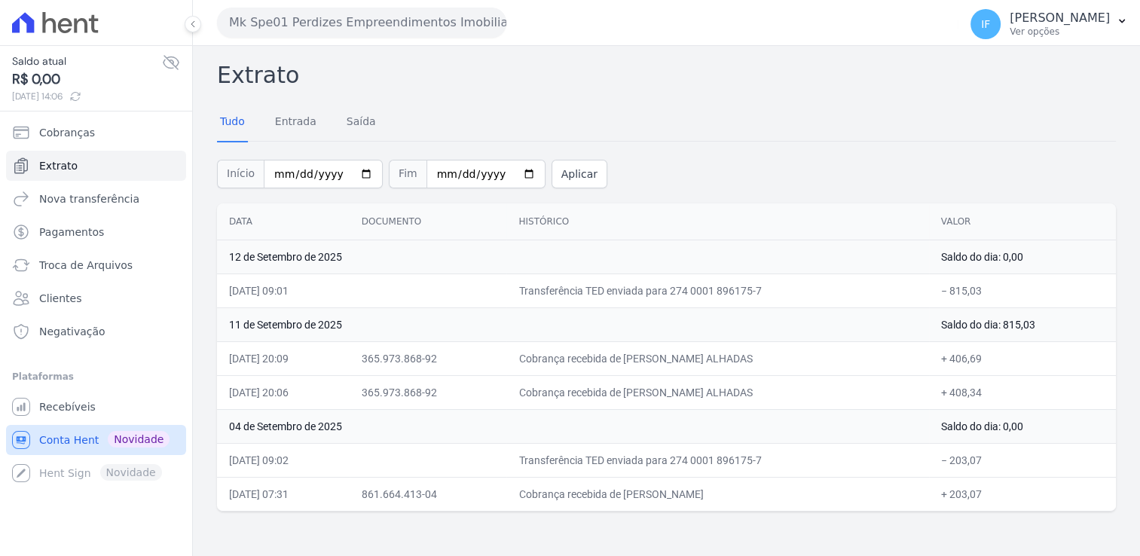
scroll to position [8, 0]
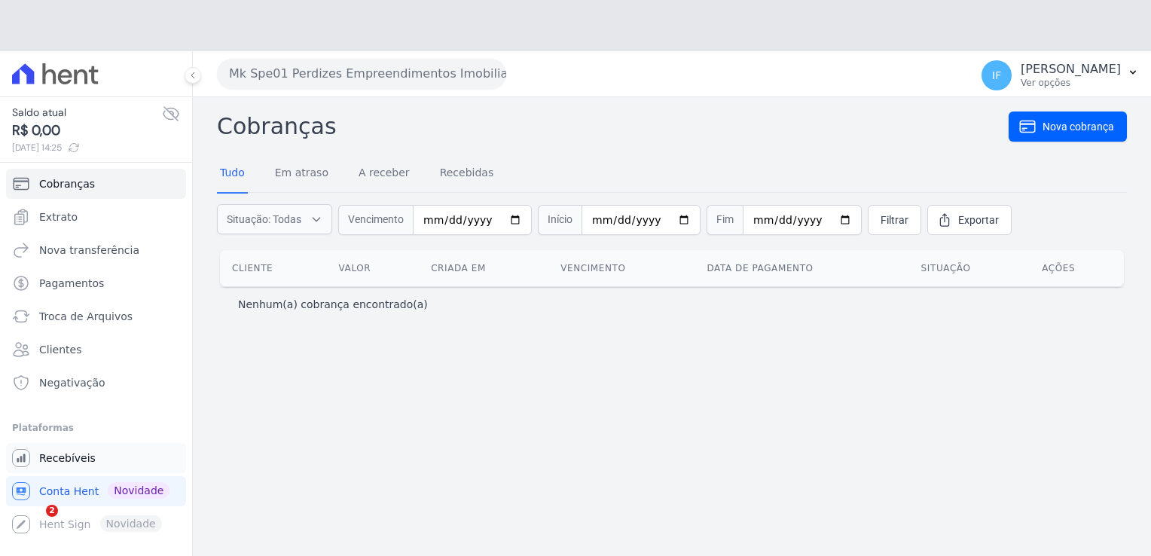
click at [71, 419] on li "Plataformas Você não possui Hent Sign ativado. Para saber mais, fale com a equi…" at bounding box center [96, 479] width 168 height 121
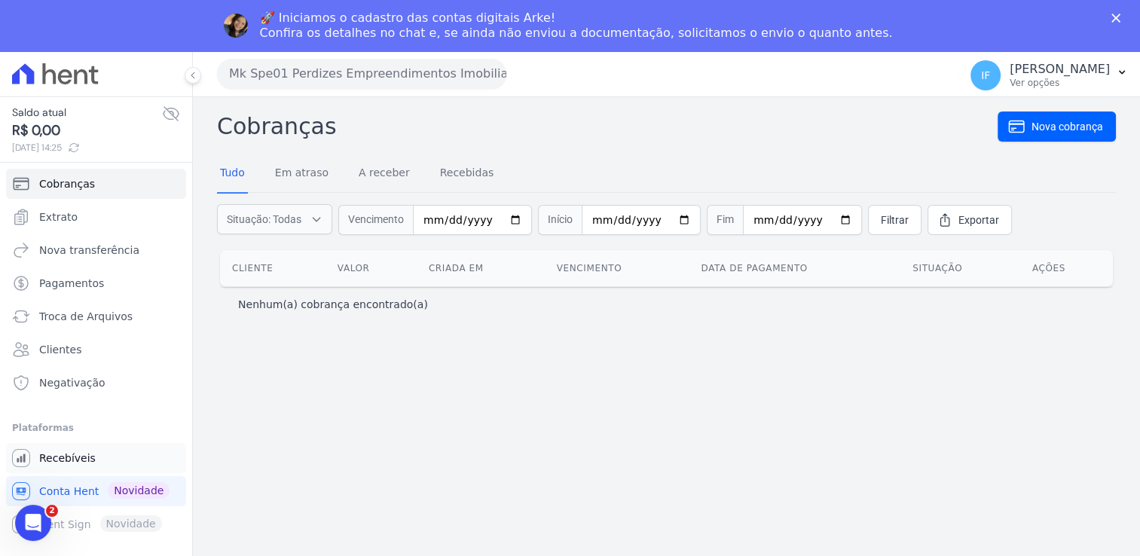
click at [60, 459] on span "Recebíveis" at bounding box center [67, 457] width 56 height 15
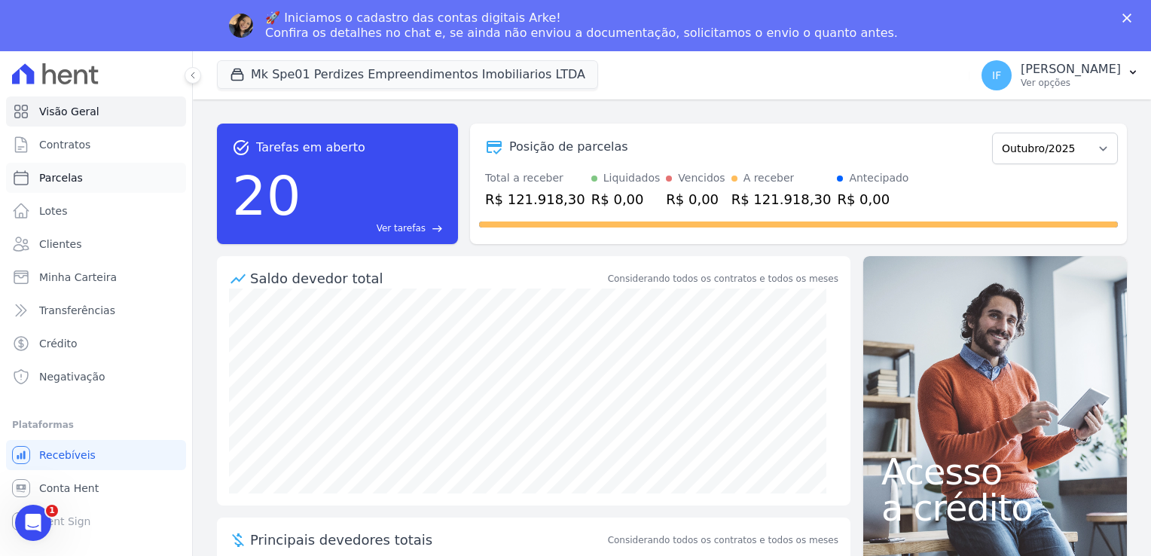
click at [74, 177] on span "Parcelas" at bounding box center [61, 177] width 44 height 15
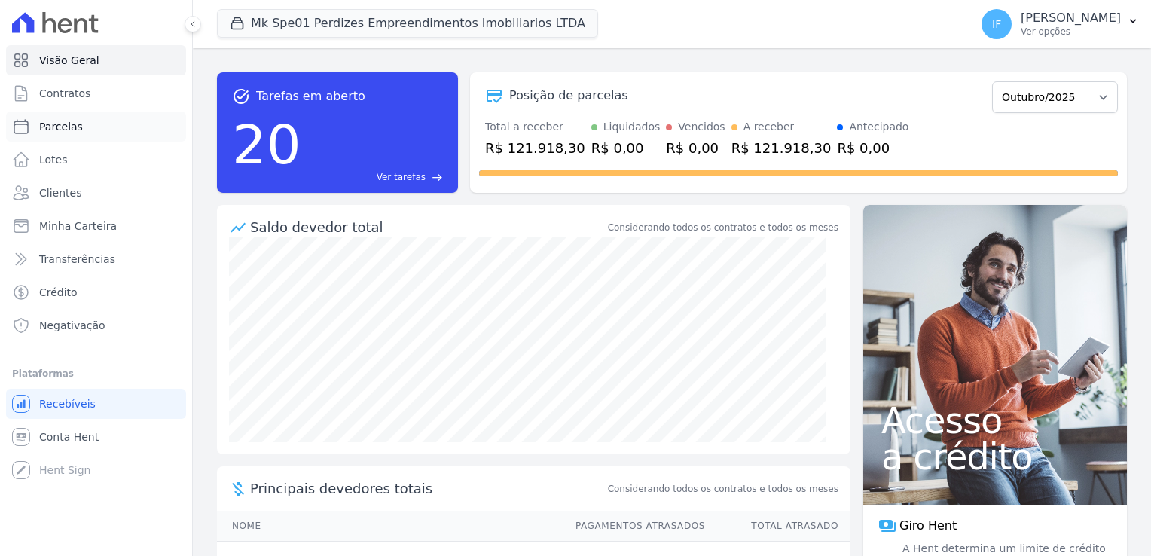
select select
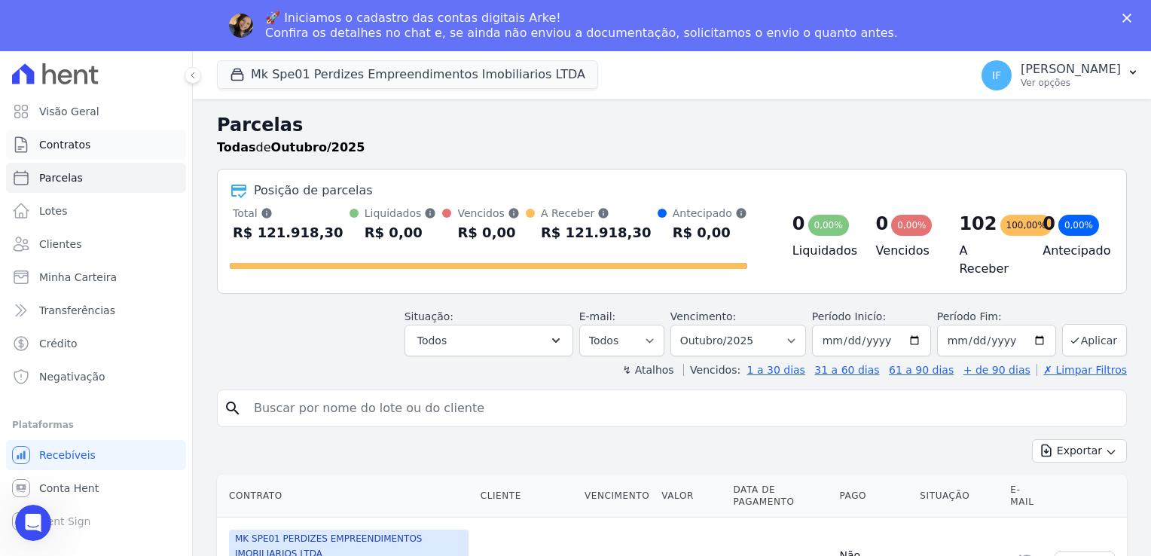
click at [78, 146] on span "Contratos" at bounding box center [64, 144] width 51 height 15
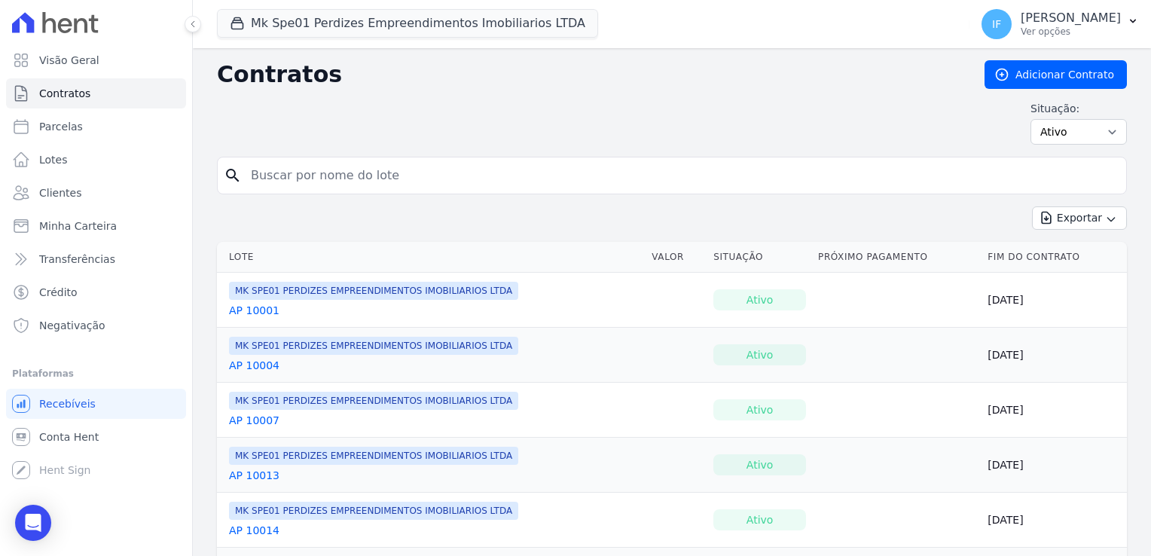
click at [350, 354] on div "MK SPE01 PERDIZES EMPREENDIMENTOS IMOBILIARIOS LTDA AP 10004" at bounding box center [373, 355] width 289 height 36
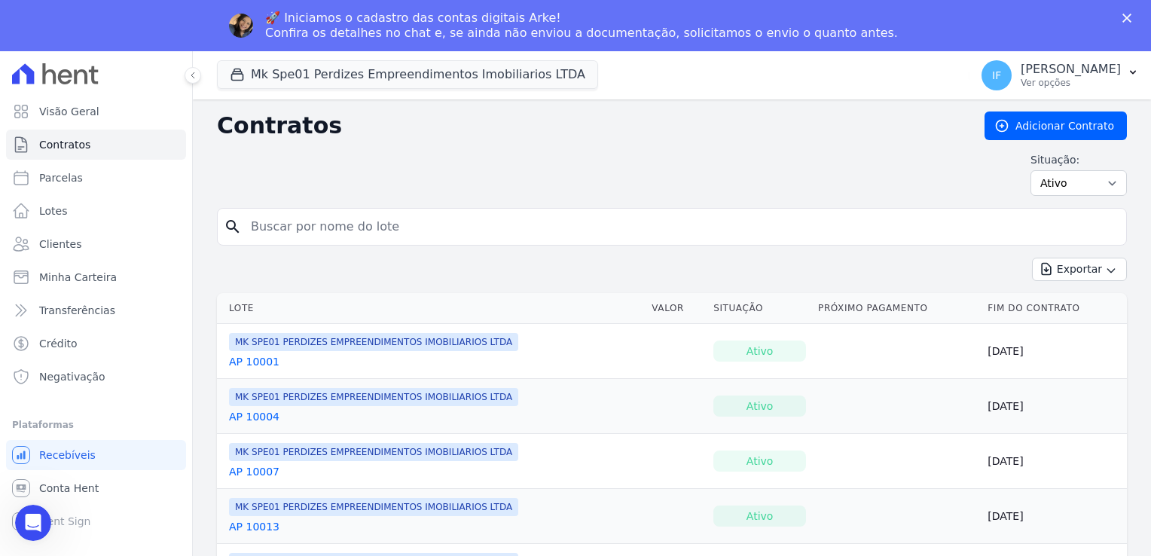
click at [262, 224] on input "search" at bounding box center [681, 227] width 878 height 30
type input "7"
type input "8014"
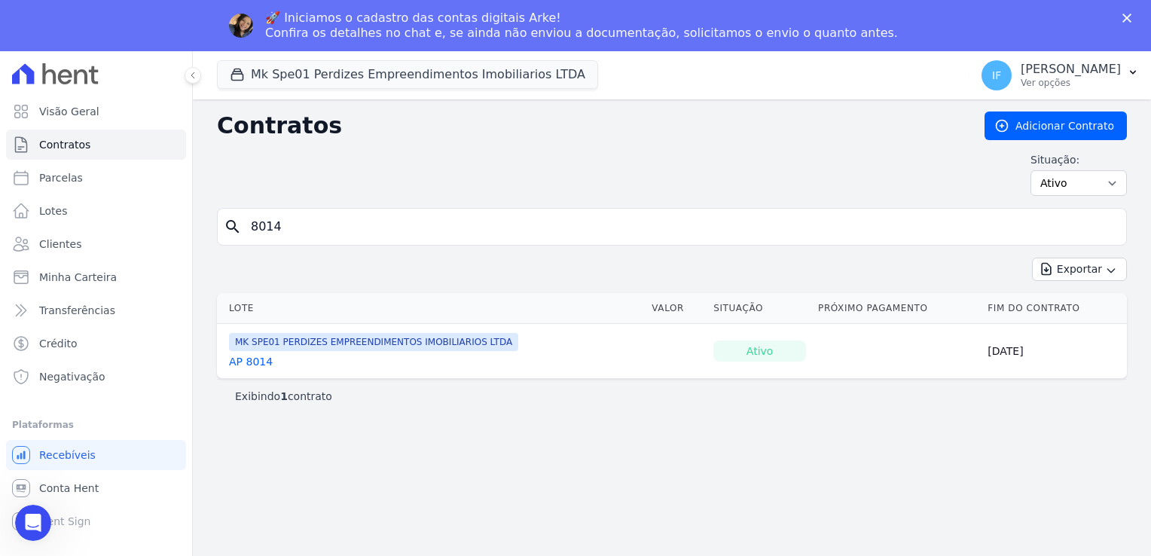
click at [261, 359] on link "AP 8014" at bounding box center [251, 361] width 44 height 15
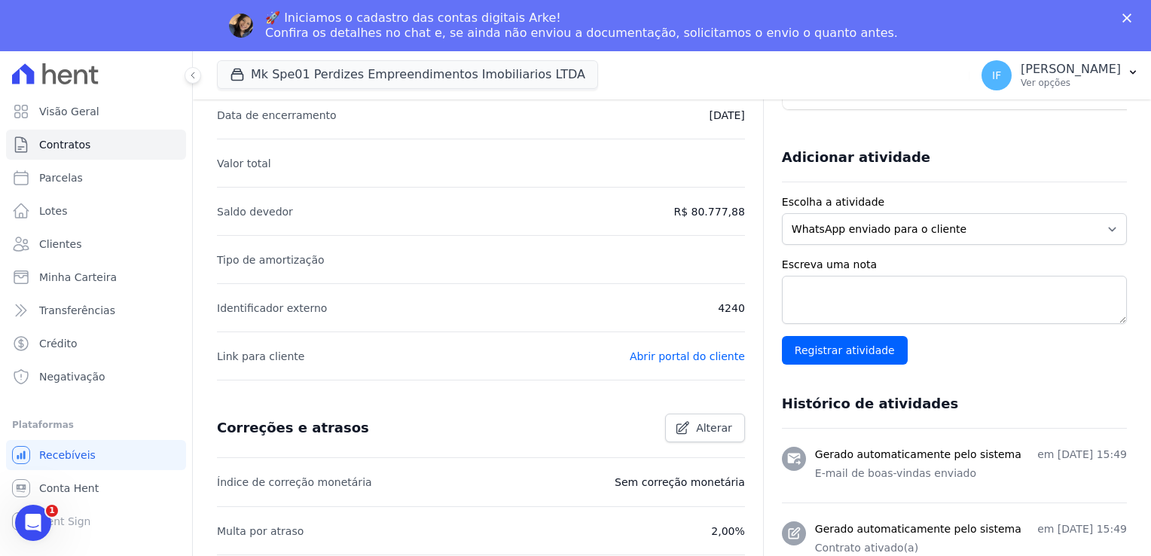
scroll to position [75, 0]
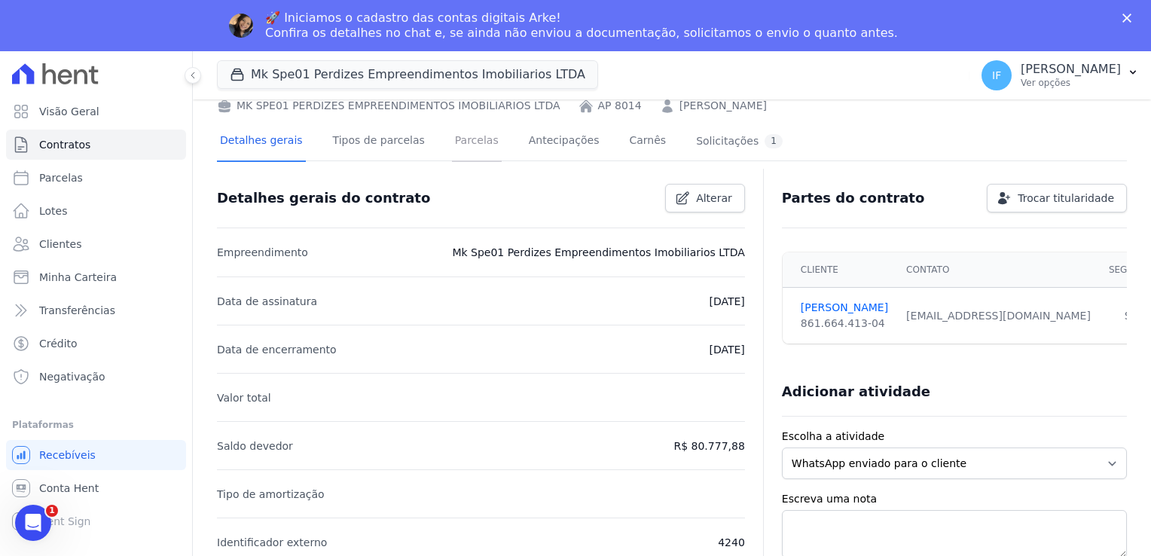
click at [452, 143] on link "Parcelas" at bounding box center [477, 142] width 50 height 40
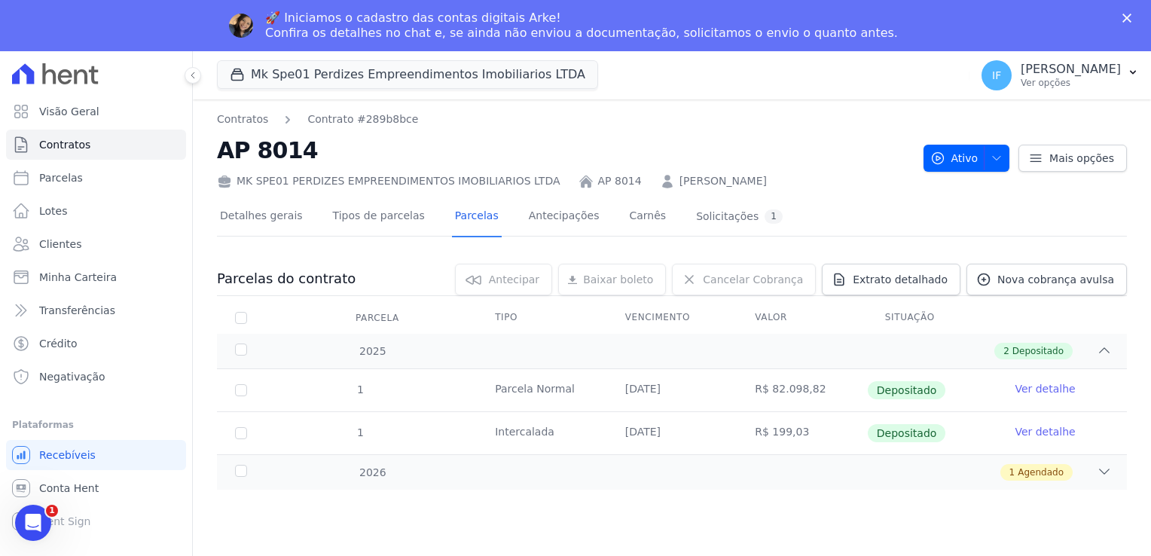
drag, startPoint x: 773, startPoint y: 432, endPoint x: 807, endPoint y: 427, distance: 35.0
click at [807, 427] on td "R$ 199,03" at bounding box center [802, 433] width 130 height 42
click at [813, 429] on td "R$ 199,03" at bounding box center [802, 433] width 130 height 42
click at [914, 282] on span "Extrato detalhado" at bounding box center [900, 279] width 95 height 15
click at [910, 278] on span "Extrato detalhado" at bounding box center [900, 279] width 95 height 15
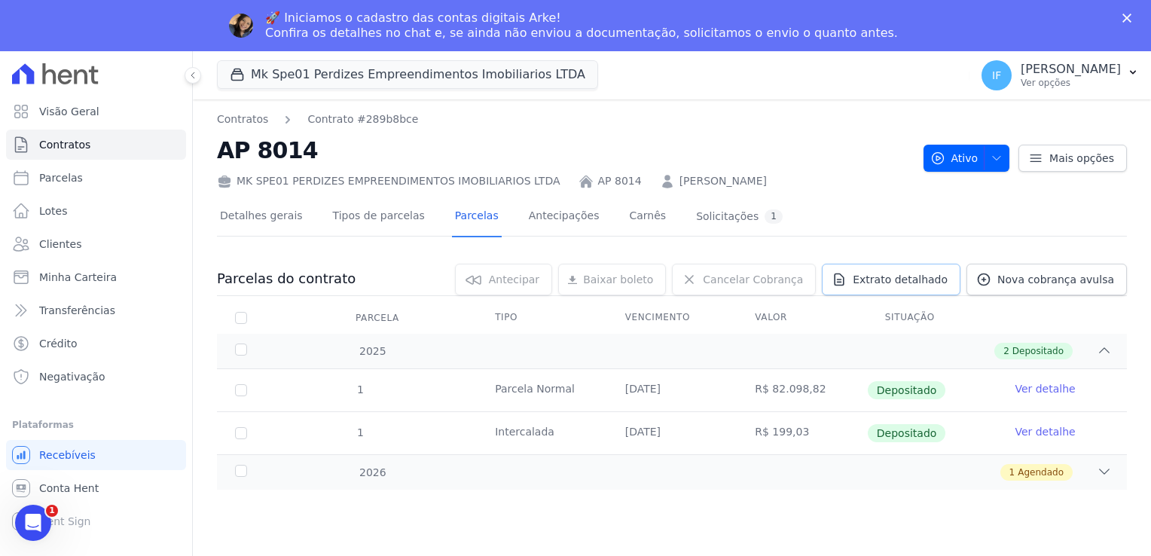
click at [910, 277] on span "Extrato detalhado" at bounding box center [900, 279] width 95 height 15
click at [1073, 286] on span "Exportar PDF" at bounding box center [1102, 280] width 79 height 15
click at [71, 487] on span "Conta Hent" at bounding box center [69, 488] width 60 height 15
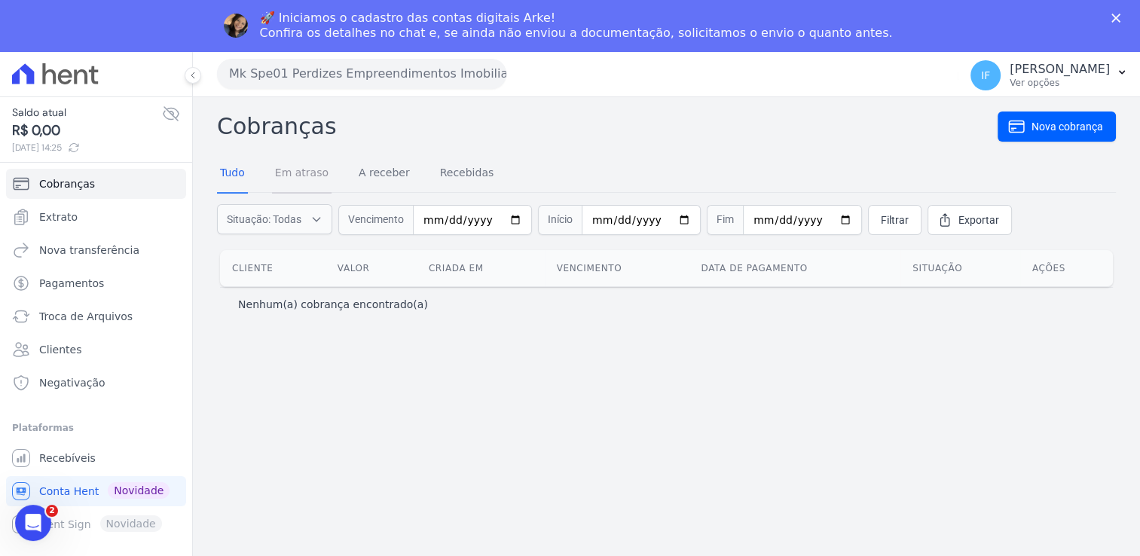
click at [301, 177] on link "Em atraso" at bounding box center [302, 173] width 60 height 39
click at [238, 176] on link "Tudo" at bounding box center [232, 173] width 31 height 39
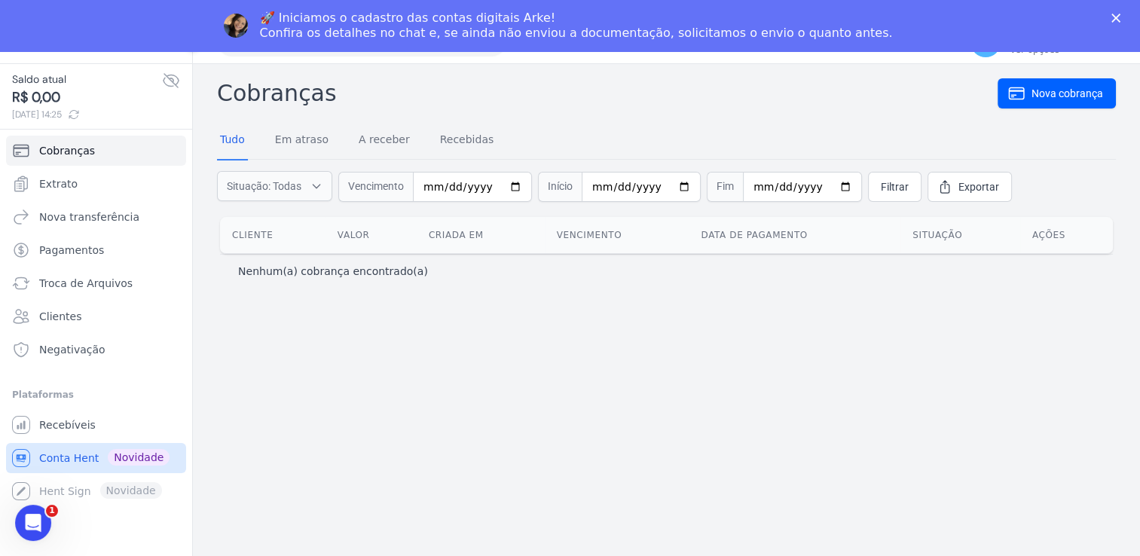
scroll to position [51, 0]
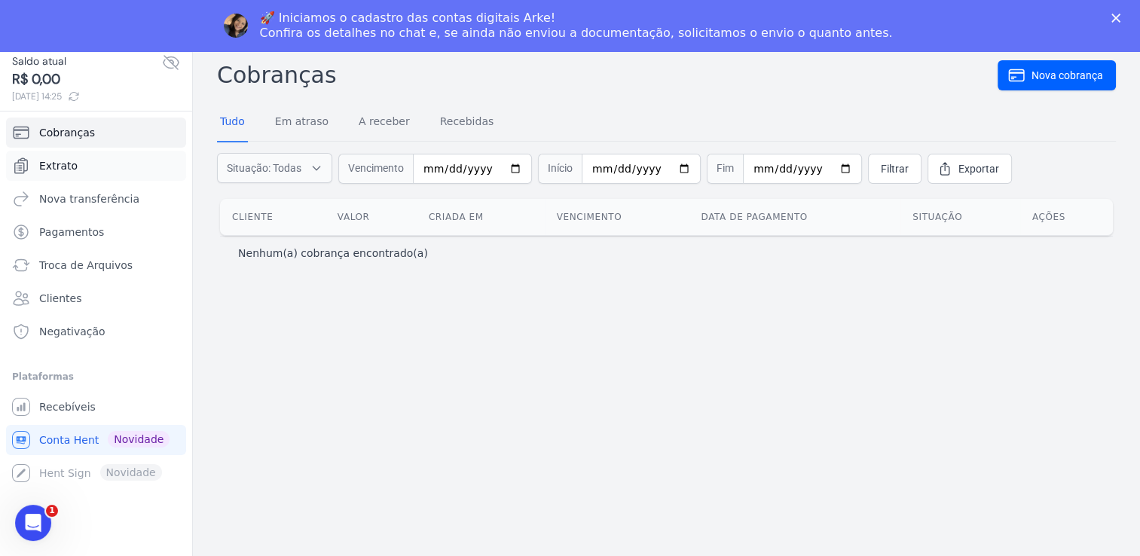
click at [63, 165] on span "Extrato" at bounding box center [58, 165] width 38 height 15
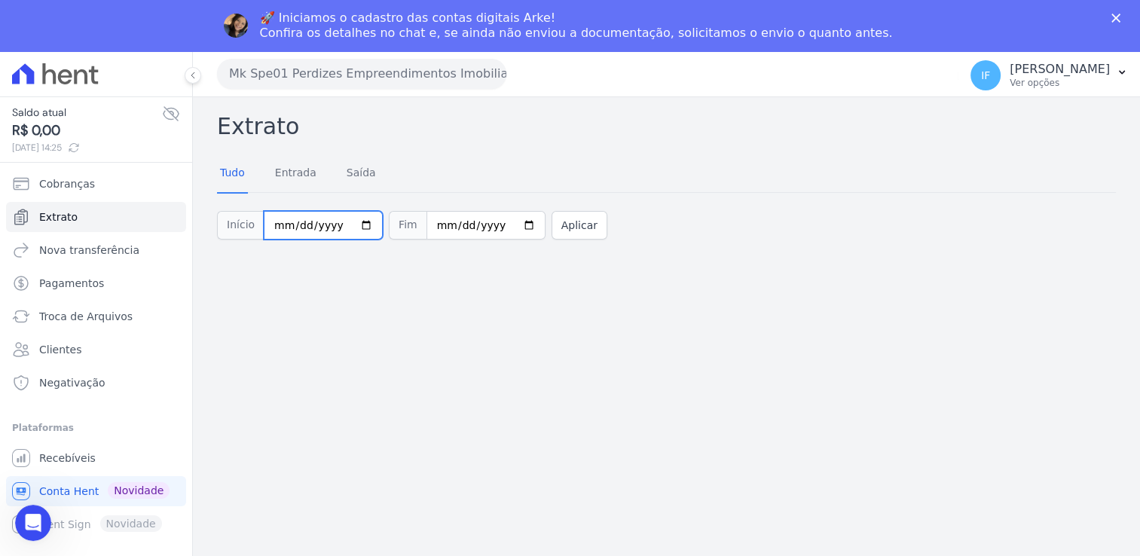
click at [352, 224] on input "2025-10-01" at bounding box center [323, 225] width 119 height 29
type input "[DATE]"
click at [500, 221] on input "2025-10-09" at bounding box center [485, 225] width 119 height 29
type input "2025-09-30"
click at [559, 224] on button "Aplicar" at bounding box center [579, 225] width 56 height 29
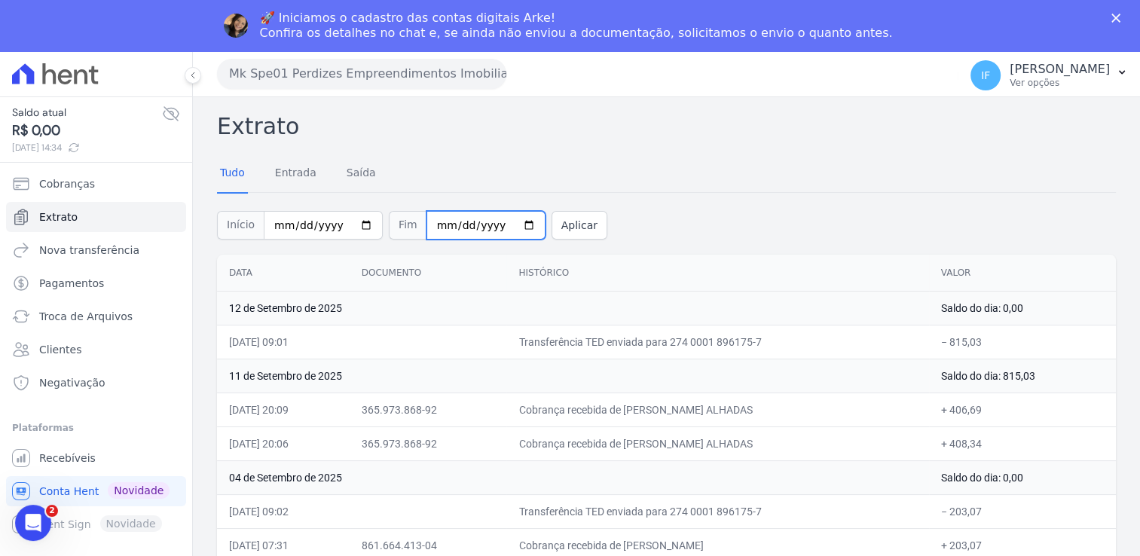
click at [510, 221] on input "2025-09-30" at bounding box center [485, 225] width 119 height 29
type input "2025-10-31"
click at [551, 226] on button "Aplicar" at bounding box center [579, 225] width 56 height 29
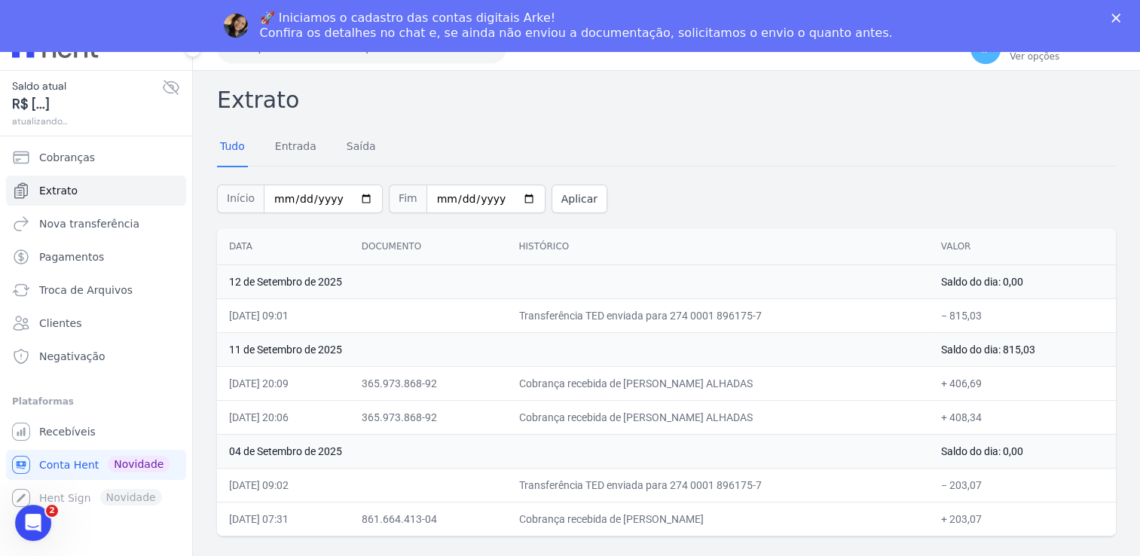
scroll to position [51, 0]
